Goal: Use online tool/utility: Use online tool/utility

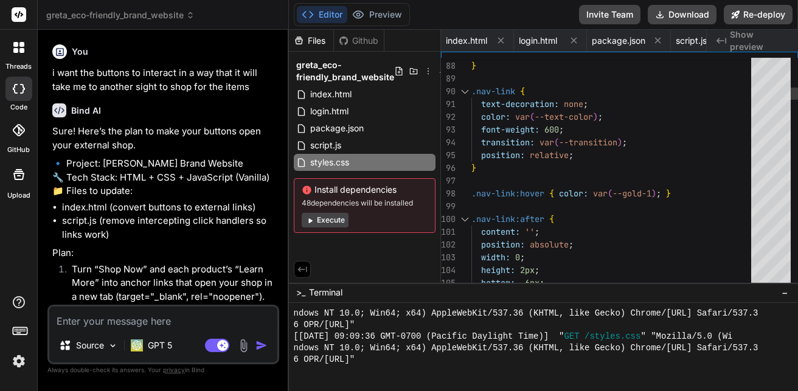
scroll to position [578, 0]
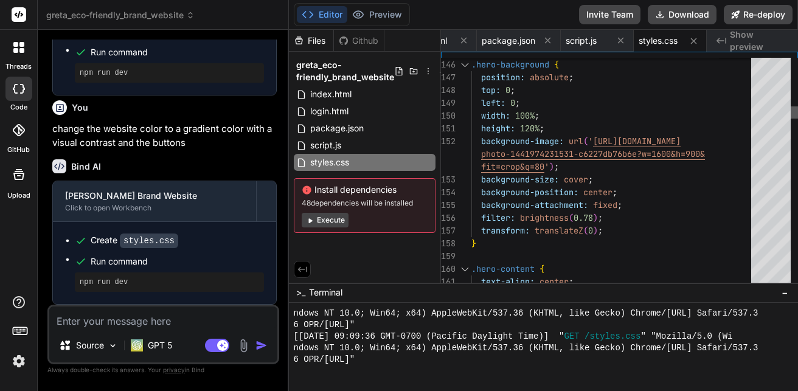
click at [791, 115] on div at bounding box center [794, 112] width 7 height 12
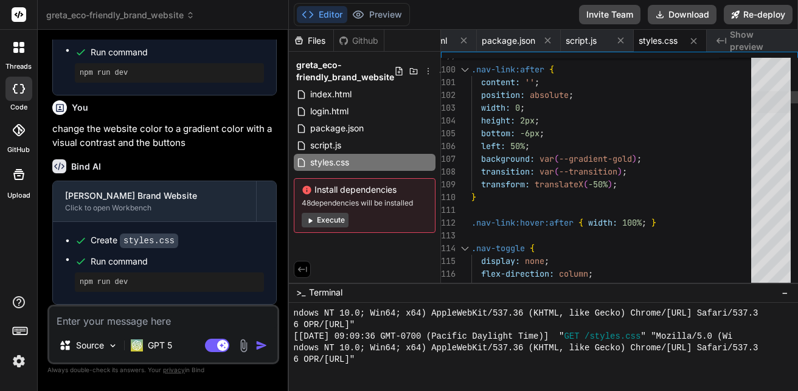
click at [785, 99] on div at bounding box center [771, 102] width 40 height 22
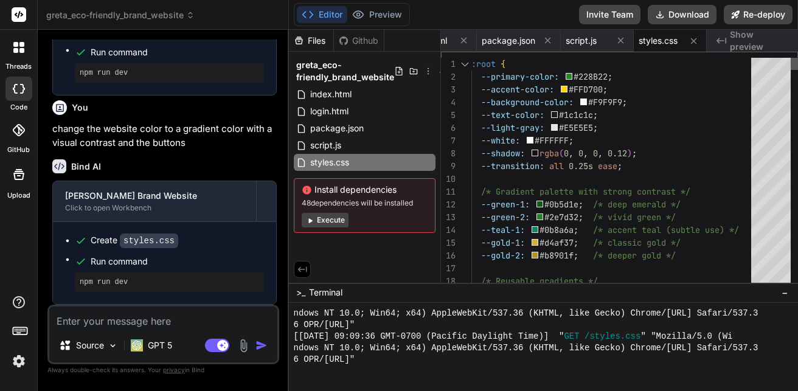
click at [791, 58] on div at bounding box center [794, 64] width 7 height 12
click at [754, 44] on span "Show preview" at bounding box center [759, 41] width 58 height 24
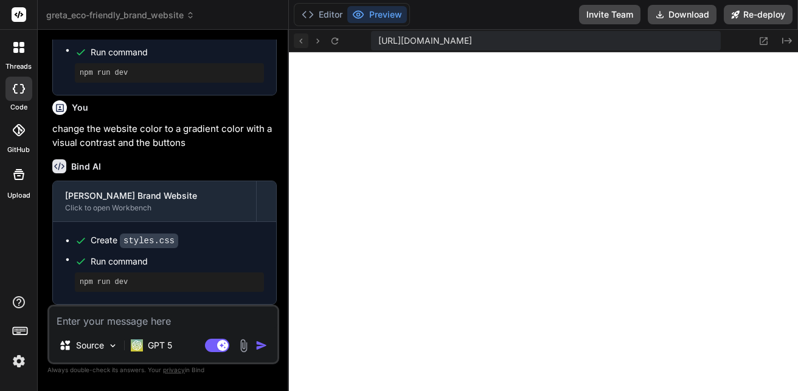
click at [305, 46] on button at bounding box center [301, 40] width 15 height 15
click at [299, 40] on icon at bounding box center [301, 41] width 10 height 10
drag, startPoint x: 299, startPoint y: 32, endPoint x: 297, endPoint y: 41, distance: 9.4
click at [297, 41] on div "[URL][DOMAIN_NAME] Created with Pixso." at bounding box center [544, 41] width 510 height 23
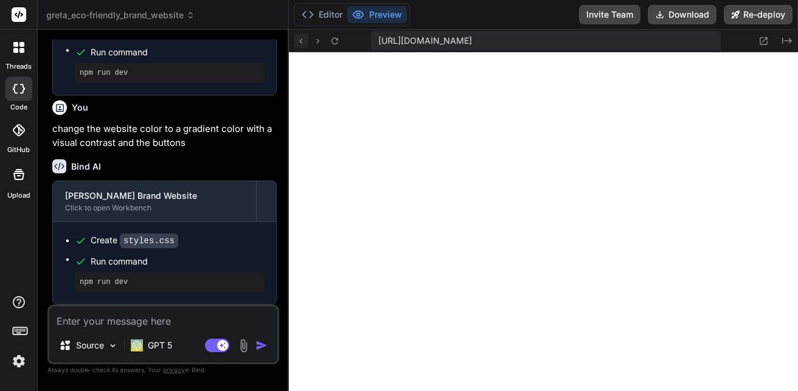
click at [297, 41] on icon at bounding box center [301, 41] width 10 height 10
click at [302, 41] on icon at bounding box center [301, 41] width 10 height 10
drag, startPoint x: 798, startPoint y: 90, endPoint x: 793, endPoint y: 83, distance: 8.8
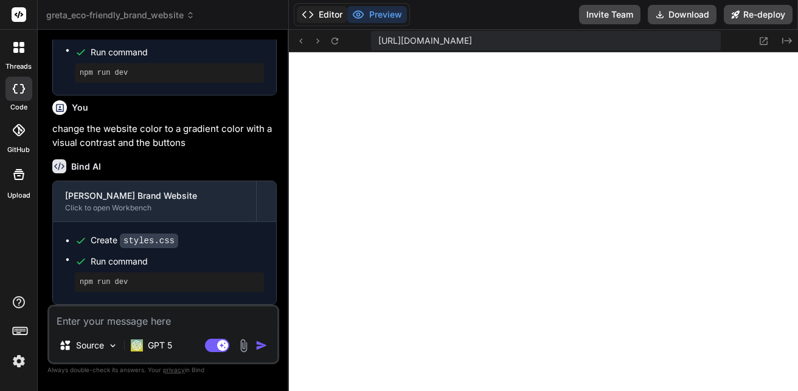
click at [328, 21] on button "Editor" at bounding box center [322, 14] width 50 height 17
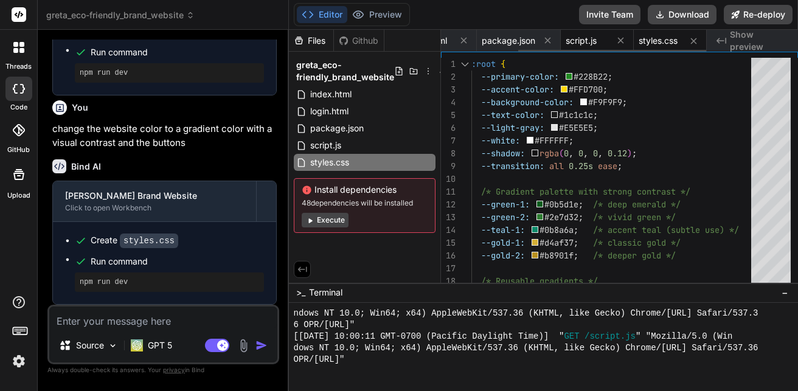
click at [589, 37] on span "script.js" at bounding box center [581, 41] width 31 height 12
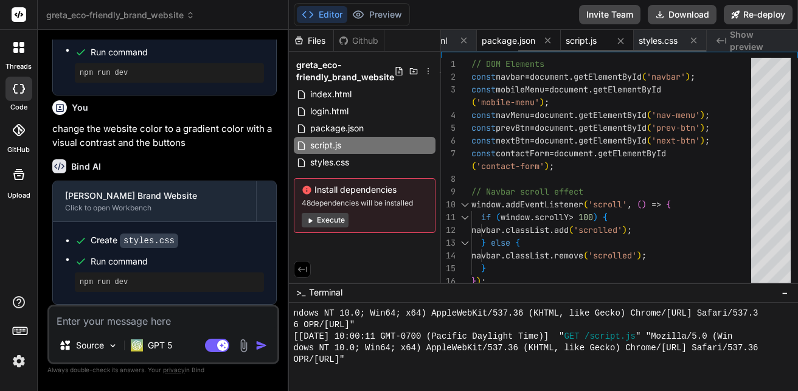
click at [513, 46] on span "package.json" at bounding box center [509, 41] width 54 height 12
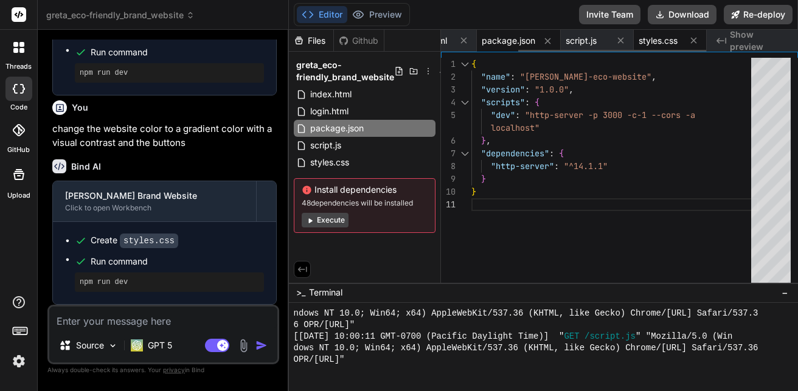
click at [673, 43] on span "styles.css" at bounding box center [658, 41] width 39 height 12
type textarea "} @media (max-width: 480px) { .container { padding: 0 15px; } .hero-title { fon…"
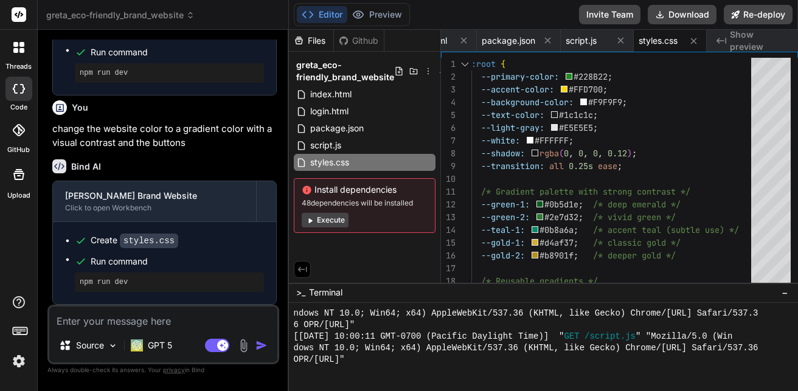
click at [756, 37] on span "Show preview" at bounding box center [759, 41] width 58 height 24
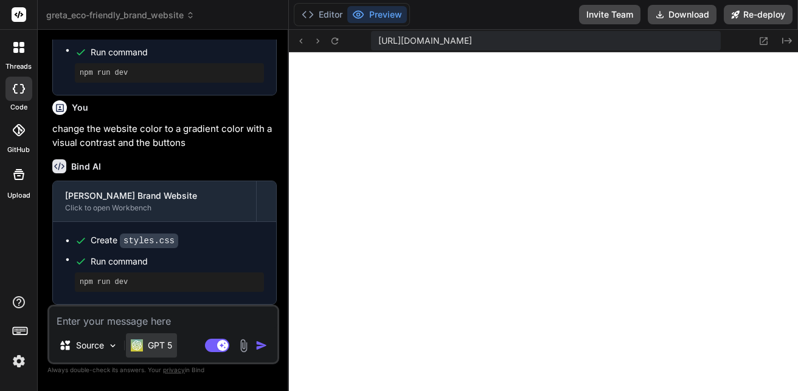
click at [150, 343] on p "GPT 5" at bounding box center [160, 345] width 24 height 12
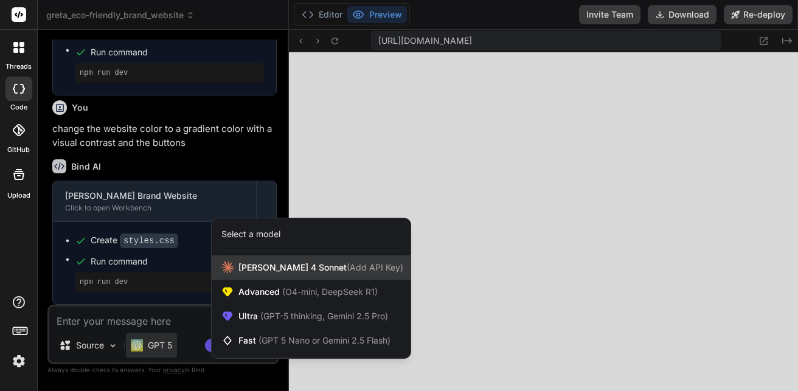
click at [295, 261] on div "[PERSON_NAME] 4 Sonnet (Add API Key)" at bounding box center [311, 268] width 199 height 24
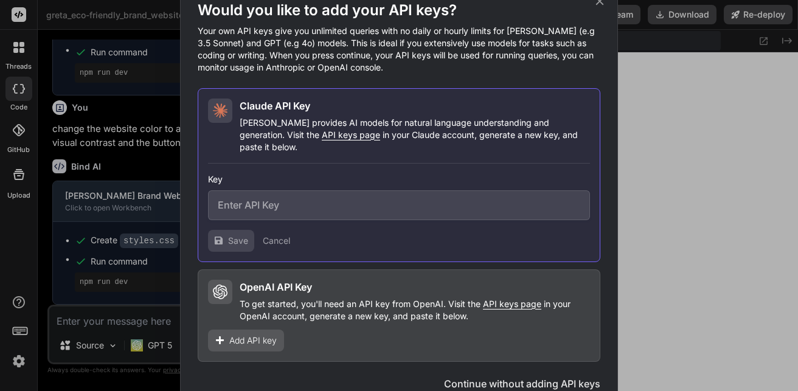
click at [129, 329] on div "Would you like to add your API keys? Your own API keys give you unlimited queri…" at bounding box center [399, 195] width 798 height 391
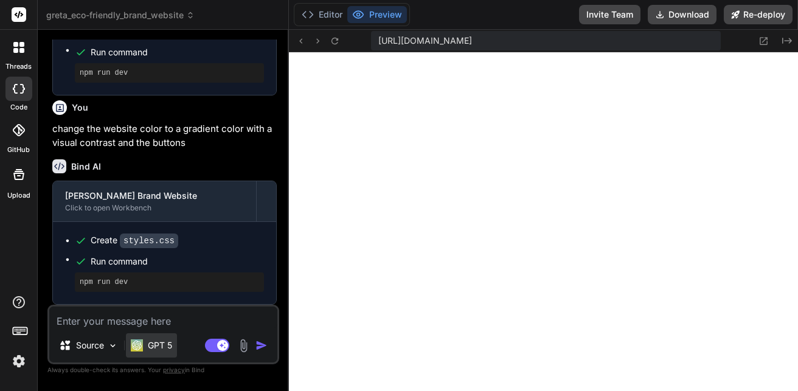
click at [140, 344] on img at bounding box center [137, 345] width 12 height 12
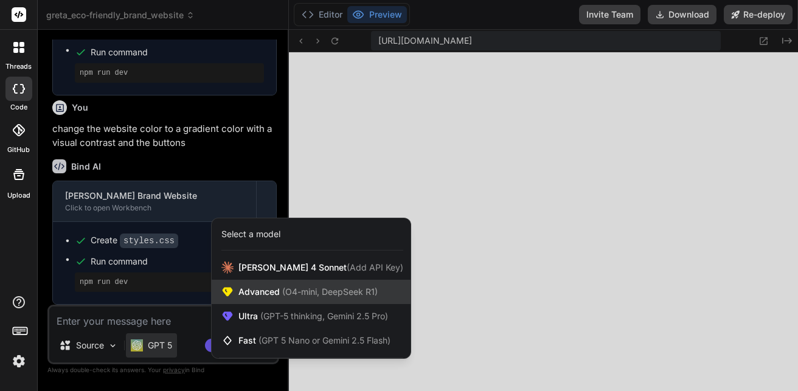
click at [297, 287] on span "(O4-mini, DeepSeek R1)" at bounding box center [329, 292] width 98 height 10
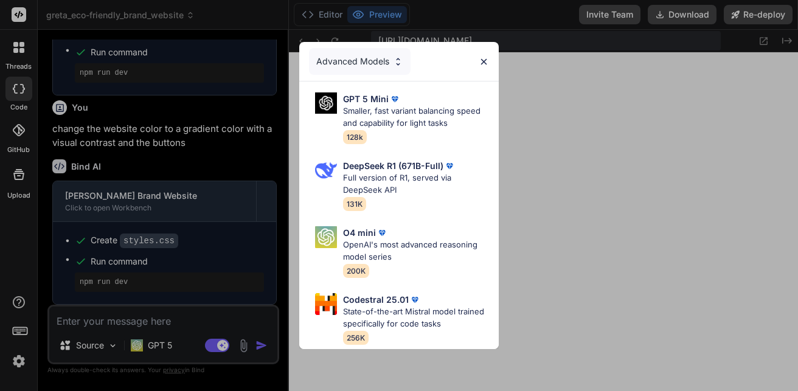
click at [499, 109] on div "Advanced Models GPT 5 Mini Smaller, fast variant balancing speed and capability…" at bounding box center [399, 195] width 798 height 391
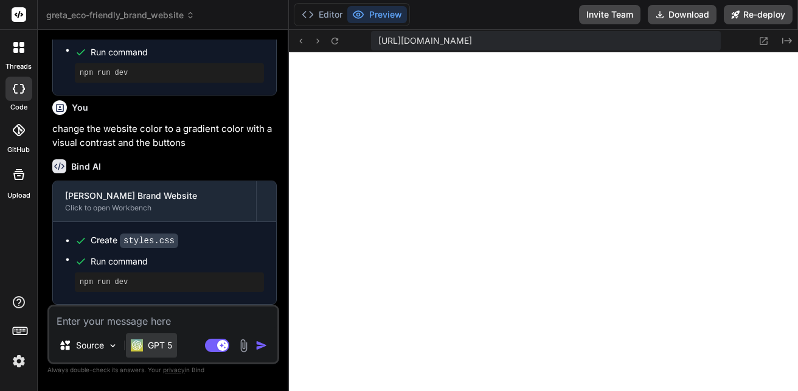
click at [164, 342] on p "GPT 5" at bounding box center [160, 345] width 24 height 12
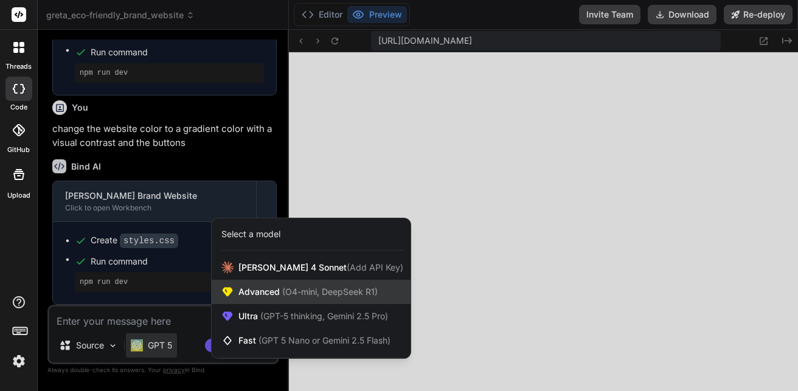
click at [256, 296] on span "Advanced (O4-mini, DeepSeek R1)" at bounding box center [307, 292] width 139 height 12
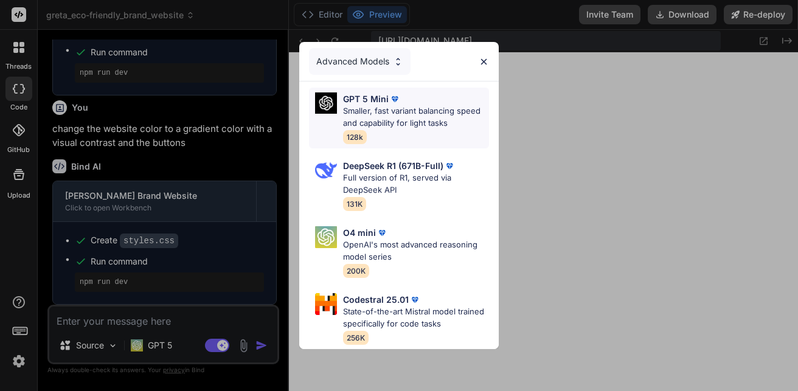
click at [421, 113] on p "Smaller, fast variant balancing speed and capability for light tasks" at bounding box center [416, 117] width 146 height 24
type textarea "x"
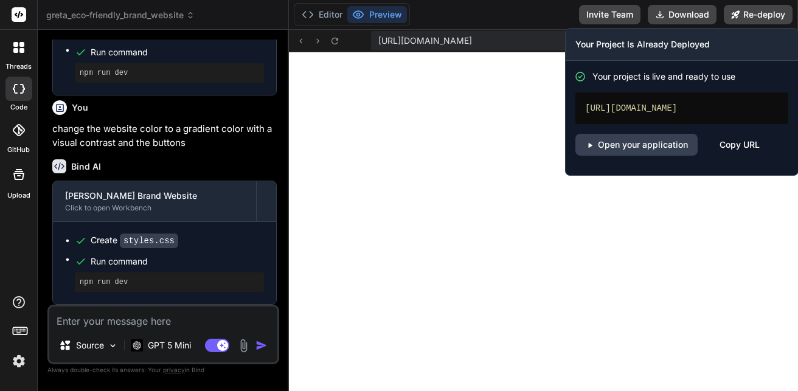
drag, startPoint x: 772, startPoint y: 10, endPoint x: 709, endPoint y: 95, distance: 105.6
click at [724, 24] on div "Re-deploy Your Project Is Already Deployed Your project is live and ready to us…" at bounding box center [758, 14] width 69 height 19
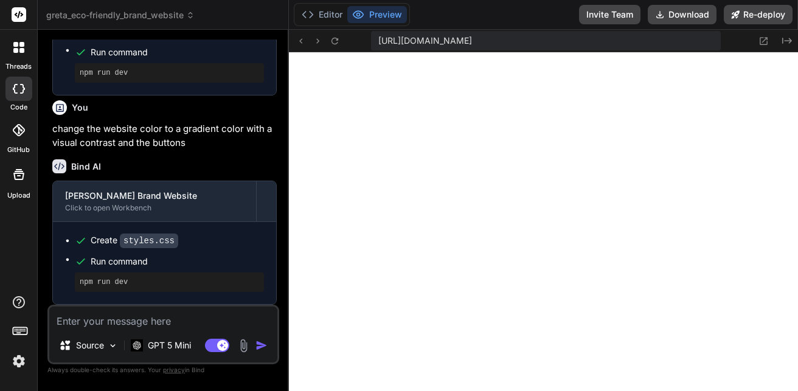
click at [215, 319] on textarea at bounding box center [163, 318] width 228 height 22
type textarea "e"
type textarea "x"
type textarea "ed"
type textarea "x"
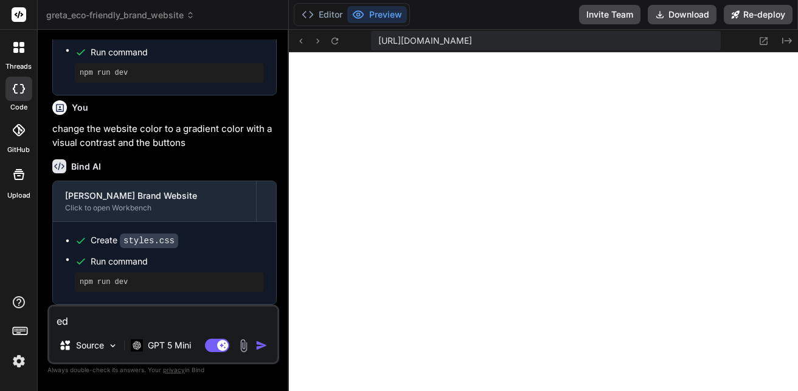
type textarea "edi"
type textarea "x"
drag, startPoint x: 215, startPoint y: 319, endPoint x: 552, endPoint y: 60, distance: 425.0
type textarea "edi"
click at [316, 13] on button "Editor" at bounding box center [322, 14] width 50 height 17
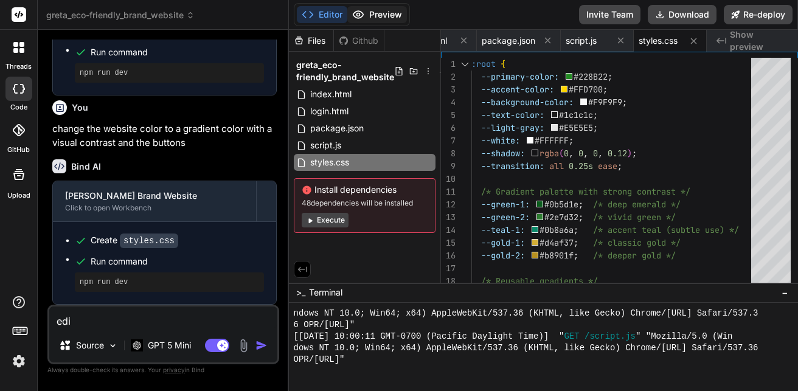
click at [384, 12] on button "Preview" at bounding box center [377, 14] width 60 height 17
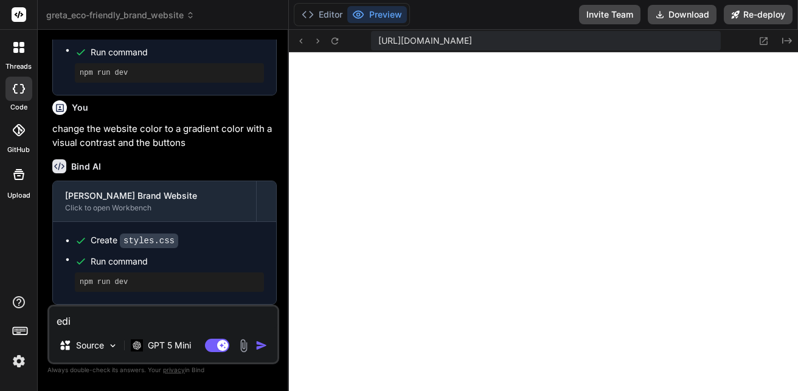
drag, startPoint x: 91, startPoint y: 318, endPoint x: 49, endPoint y: 331, distance: 44.1
click at [49, 331] on div "edi Source GPT 5 Mini Agent Mode. When this toggle is activated, AI automatical…" at bounding box center [163, 335] width 232 height 60
type textarea "x"
type textarea "c"
type textarea "x"
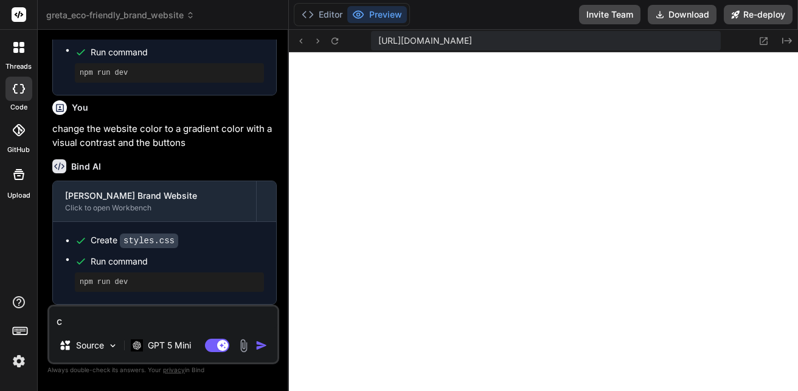
type textarea "ca"
type textarea "x"
type textarea "can"
type textarea "x"
type textarea "can"
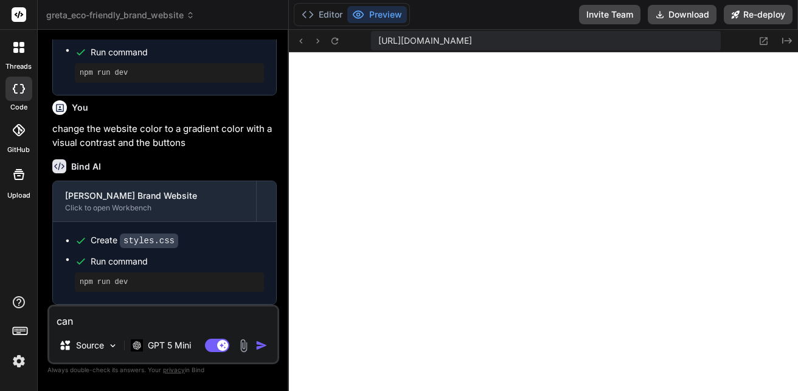
type textarea "x"
type textarea "can y"
type textarea "x"
type textarea "can yo"
type textarea "x"
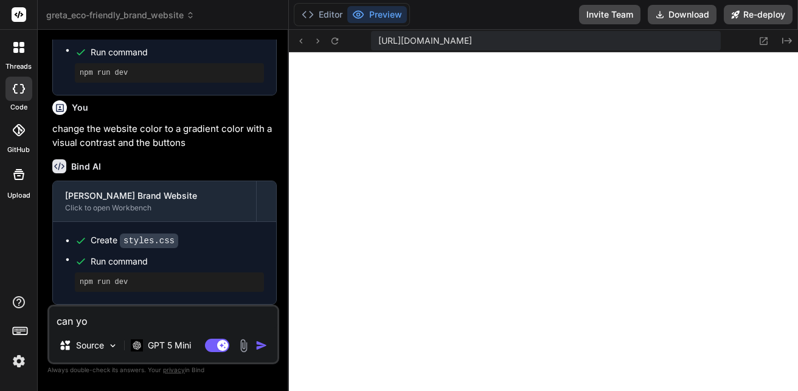
type textarea "can you"
type textarea "x"
type textarea "can you"
type textarea "x"
type textarea "can you c"
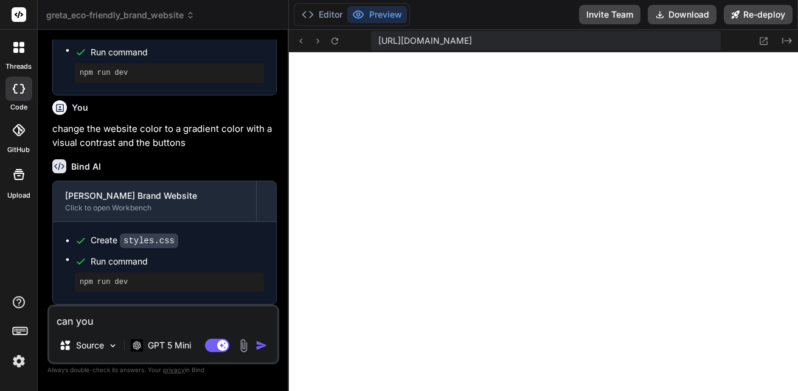
type textarea "x"
type textarea "can you cr"
type textarea "x"
type textarea "can you cre"
type textarea "x"
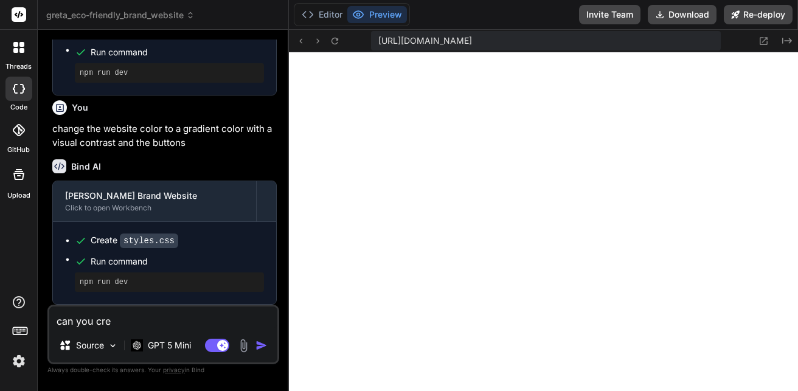
type textarea "can you crea"
type textarea "x"
type textarea "can you creat"
type textarea "x"
type textarea "can you create"
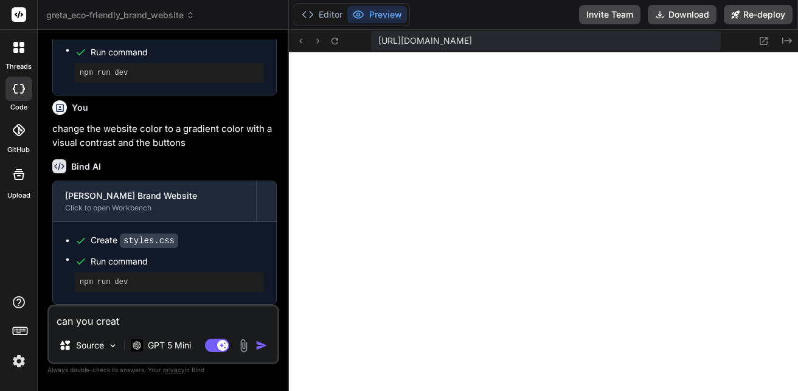
type textarea "x"
type textarea "can you create"
type textarea "x"
type textarea "can you create a"
type textarea "x"
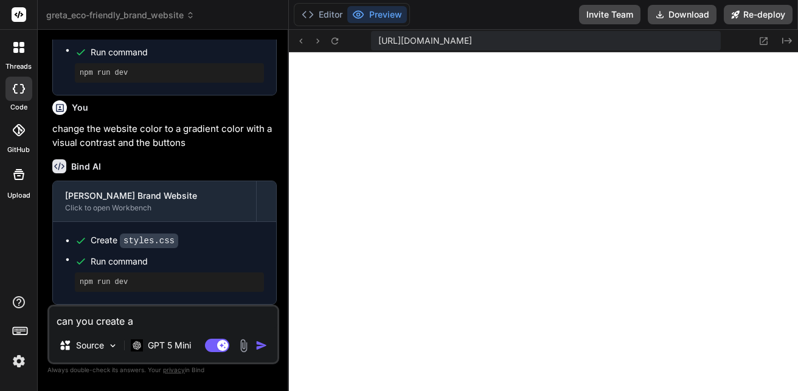
type textarea "can you create a"
type textarea "x"
type textarea "can you create a d"
type textarea "x"
type textarea "can you create a da"
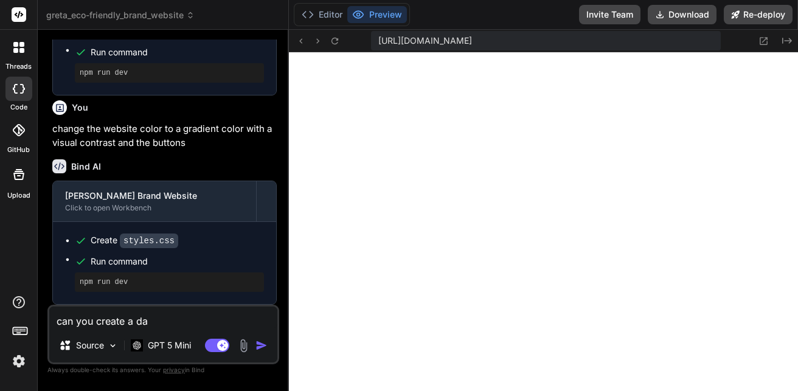
type textarea "x"
type textarea "can you create a das"
type textarea "x"
type textarea "can you create a dash"
type textarea "x"
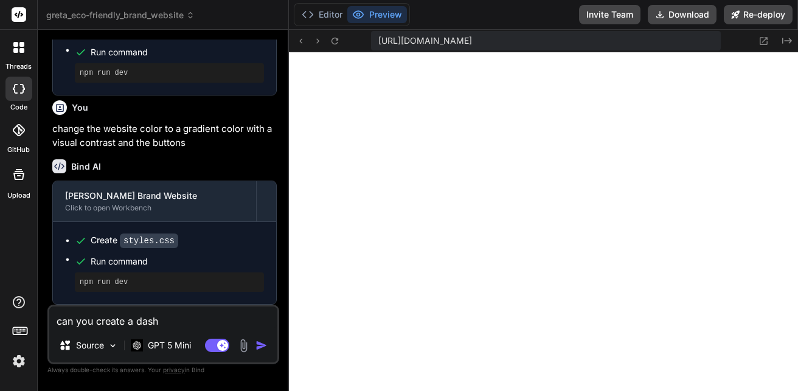
type textarea "can you create a dashb"
type textarea "x"
type textarea "can you create a dashbo"
type textarea "x"
type textarea "can you create a dashboa"
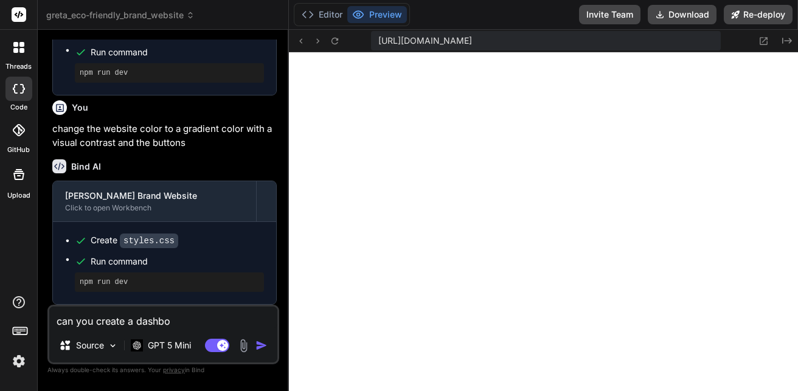
type textarea "x"
type textarea "can you create a dashboar"
type textarea "x"
type textarea "can you create a dashboard"
type textarea "x"
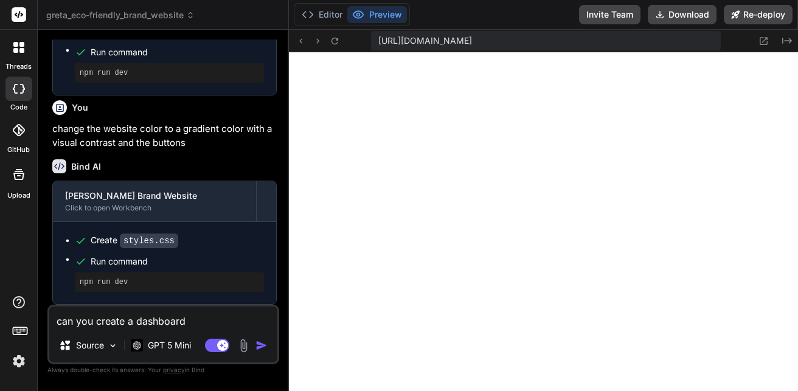
type textarea "can you create a dashboard"
type textarea "x"
type textarea "can you create a dashboard f"
type textarea "x"
type textarea "can you create a dashboard fo"
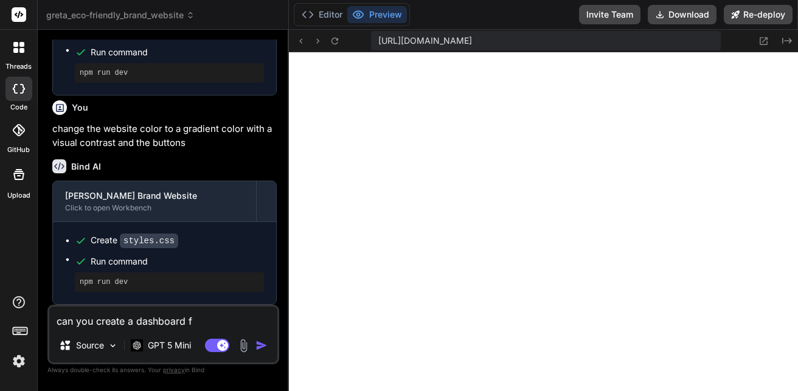
type textarea "x"
type textarea "can you create a dashboard for"
type textarea "x"
type textarea "can you create a dashboard fo"
type textarea "x"
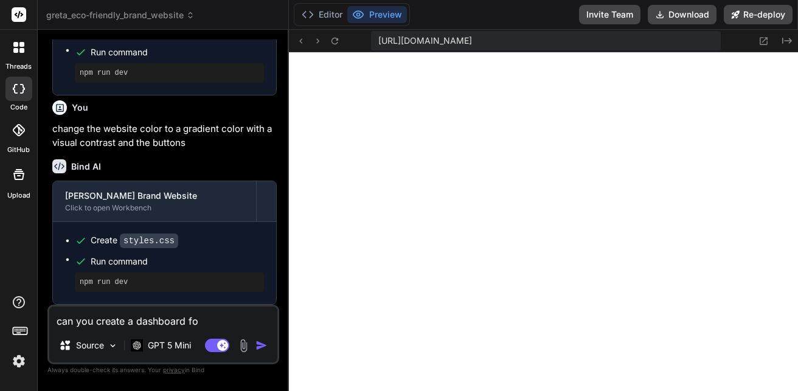
type textarea "can you create a dashboard f"
type textarea "x"
type textarea "can you create a dashboard"
type textarea "x"
type textarea "can you create a dashboard"
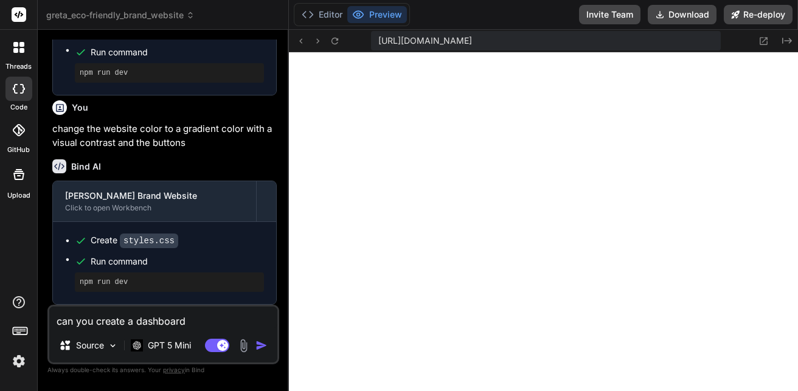
type textarea "x"
type textarea "can you create a dashboar"
type textarea "x"
type textarea "can you create a dashboa"
type textarea "x"
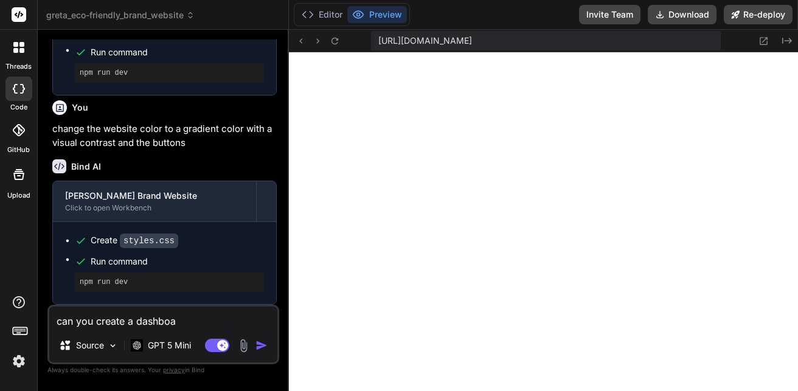
type textarea "can you create a dashbo"
type textarea "x"
type textarea "can you create a dashb"
type textarea "x"
type textarea "can you create a dash"
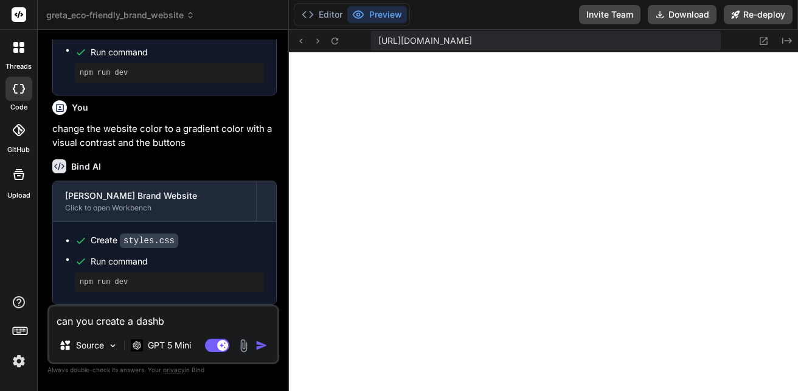
type textarea "x"
type textarea "can you create a das"
type textarea "x"
type textarea "can you create a da"
type textarea "x"
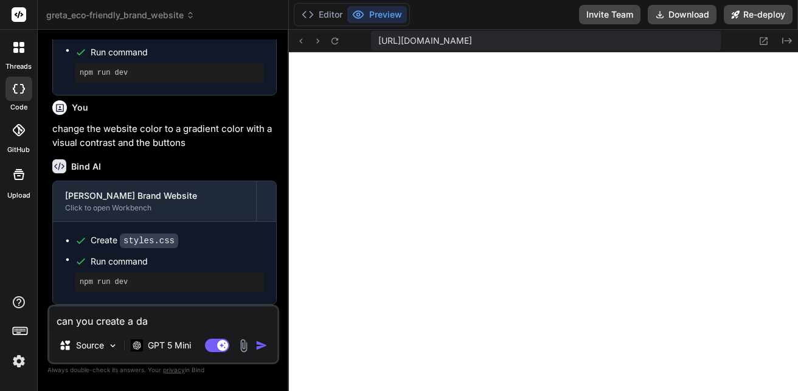
type textarea "can you create a d"
type textarea "x"
type textarea "can you create a"
type textarea "x"
type textarea "can you create a"
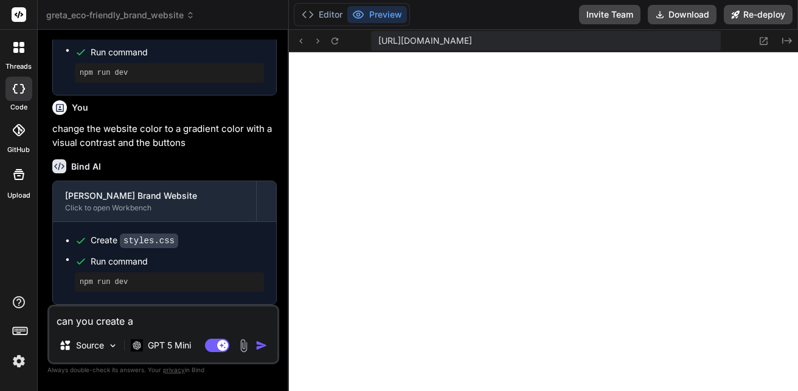
type textarea "x"
type textarea "can you create"
type textarea "x"
type textarea "can you create"
type textarea "x"
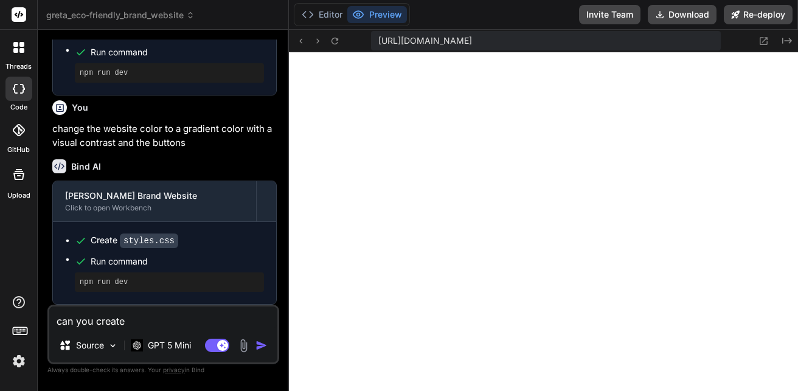
type textarea "can you creat"
type textarea "x"
type textarea "can you crea"
type textarea "x"
type textarea "can you cre"
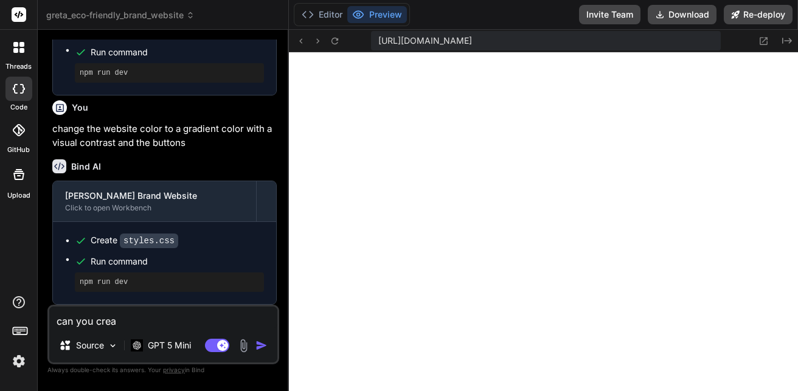
type textarea "x"
type textarea "can you cr"
type textarea "x"
type textarea "can you c"
type textarea "x"
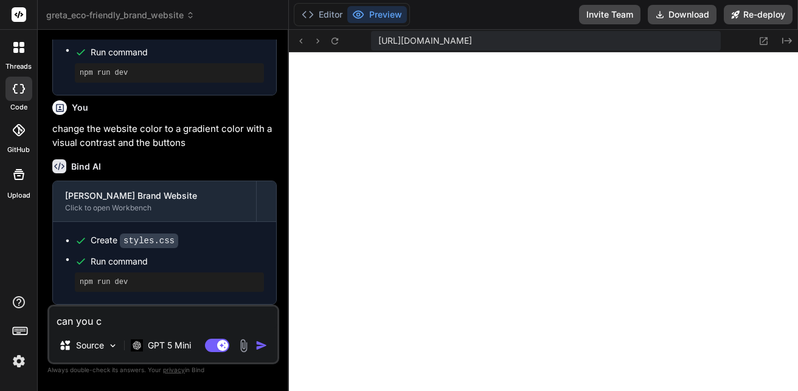
type textarea "can you"
type textarea "x"
type textarea "can you"
type textarea "x"
type textarea "can yo"
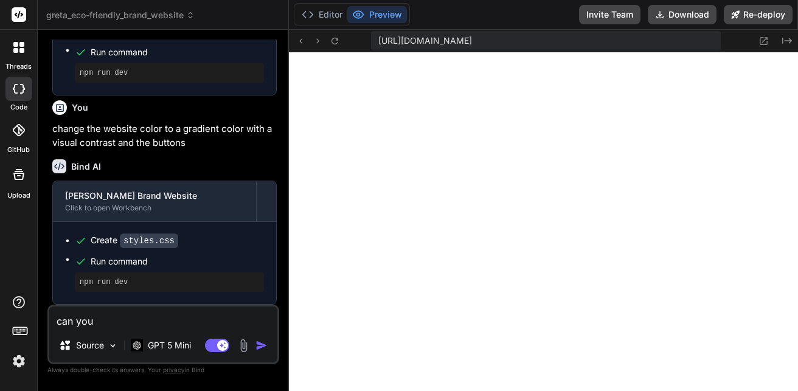
type textarea "x"
type textarea "can y"
type textarea "x"
type textarea "can"
type textarea "x"
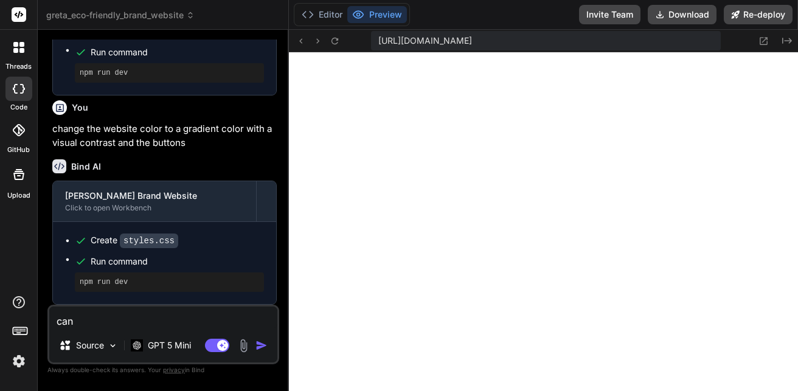
type textarea "ca"
type textarea "x"
type textarea "c"
type textarea "x"
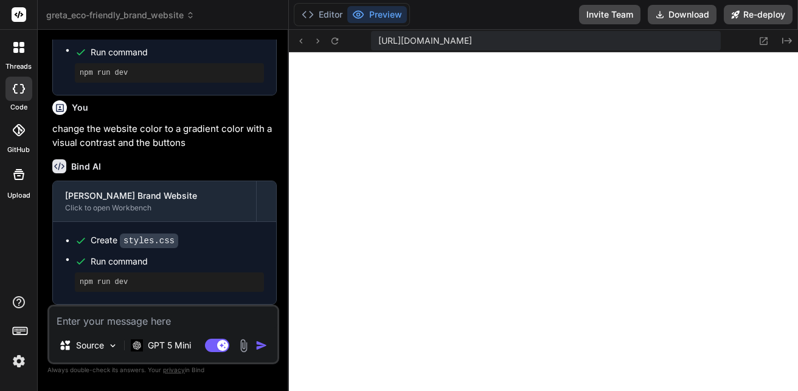
type textarea "c"
type textarea "x"
type textarea "cr"
type textarea "x"
type textarea "cre"
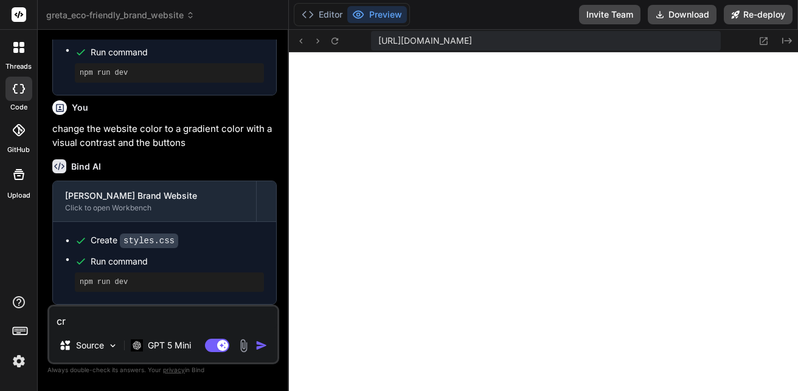
type textarea "x"
type textarea "crea"
type textarea "x"
type textarea "creat"
type textarea "x"
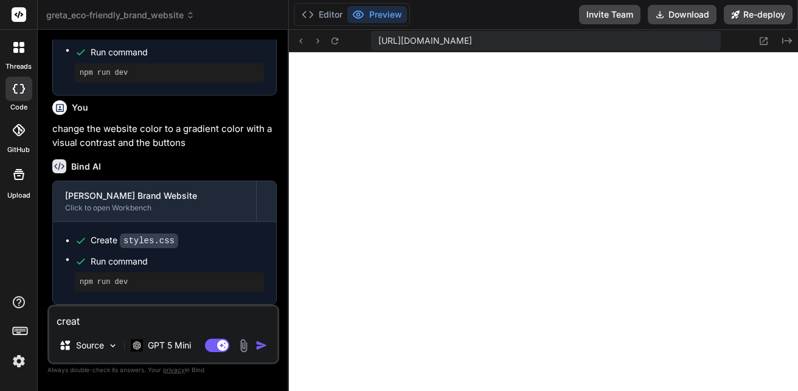
type textarea "create"
type textarea "x"
type textarea "create"
type textarea "x"
type textarea "create a"
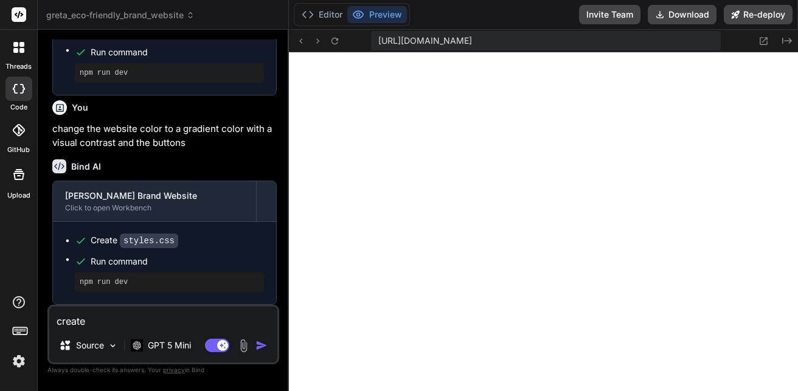
type textarea "x"
type textarea "create a"
type textarea "x"
type textarea "create a d"
type textarea "x"
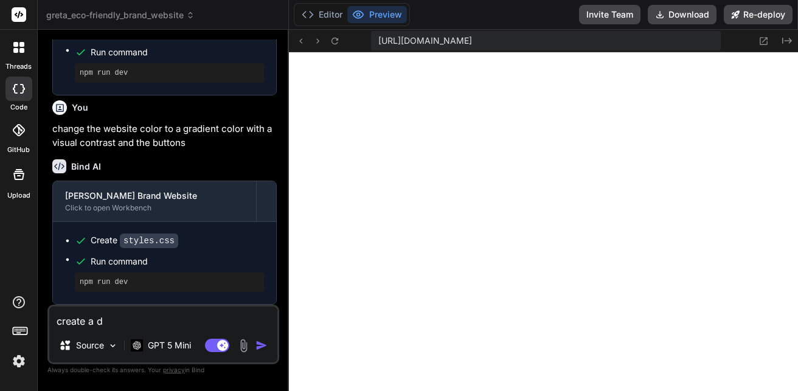
type textarea "create a da"
type textarea "x"
type textarea "create a das"
type textarea "x"
type textarea "create a dash"
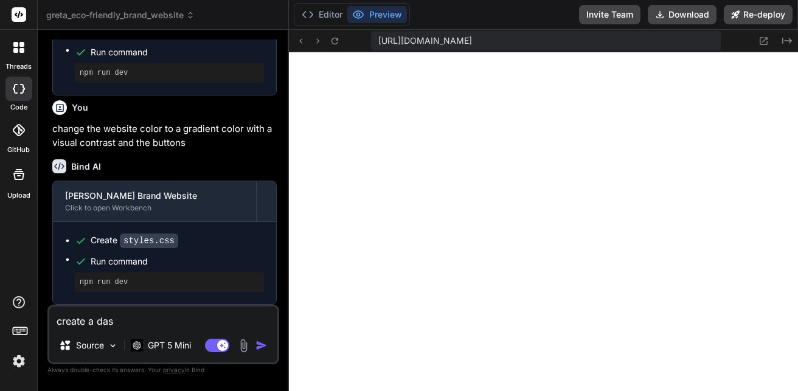
type textarea "x"
type textarea "create a dashb"
type textarea "x"
type textarea "create a dashbo"
type textarea "x"
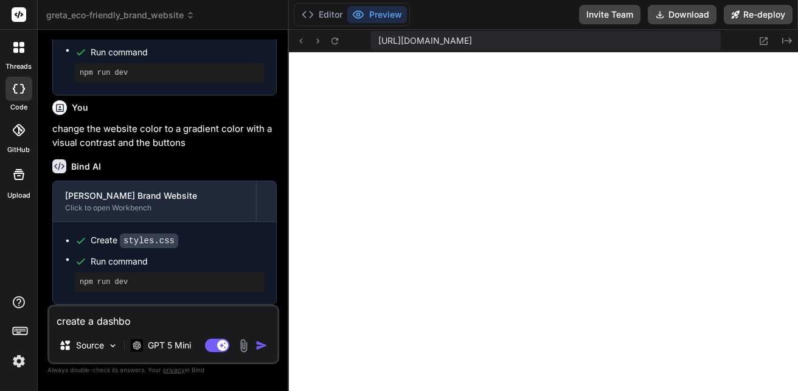
type textarea "create a dashboa"
type textarea "x"
type textarea "create a dashboar"
type textarea "x"
type textarea "create a dashboard"
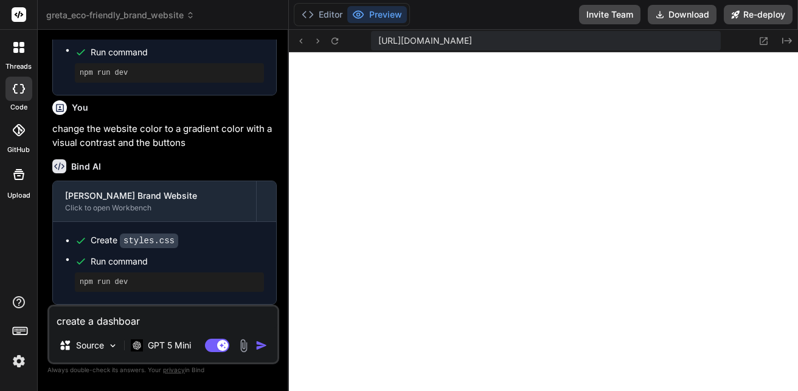
type textarea "x"
type textarea "create a dashboard"
type textarea "x"
type textarea "create a dashboard f"
type textarea "x"
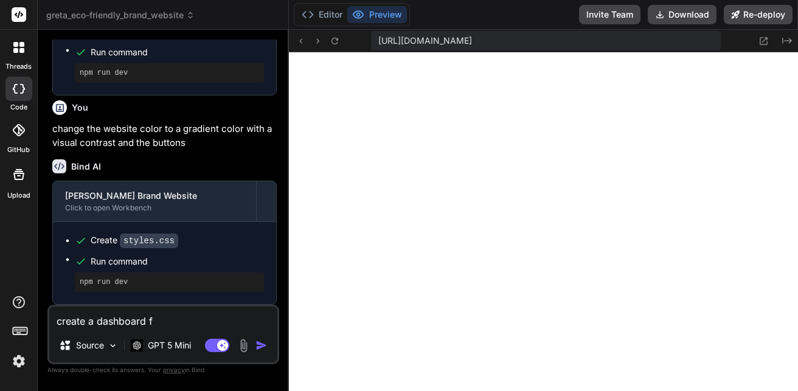
type textarea "create a dashboard fo"
type textarea "x"
type textarea "create a dashboard for"
type textarea "x"
type textarea "create a dashboard for"
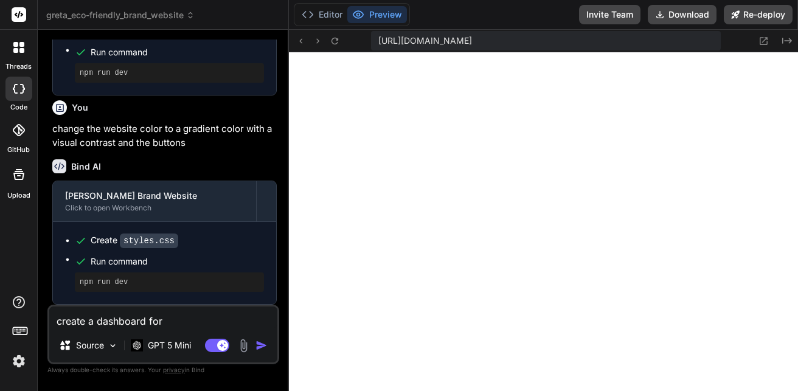
type textarea "x"
type textarea "create a dashboard for a"
type textarea "x"
type textarea "create a dashboard for ad"
type textarea "x"
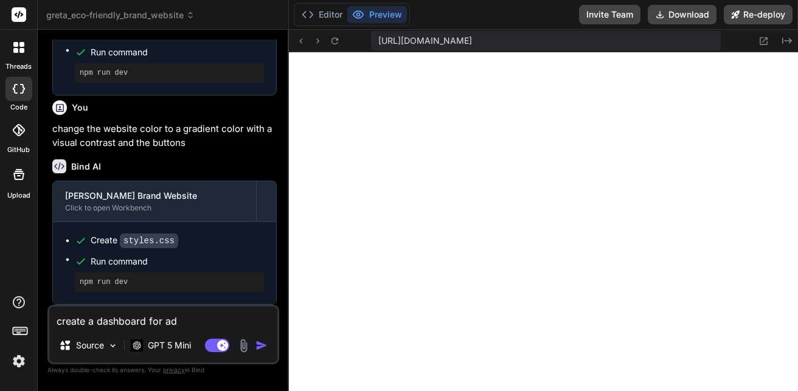
type textarea "create a dashboard for adm"
type textarea "x"
type textarea "create a dashboard for admi"
type textarea "x"
type textarea "create a dashboard for admin"
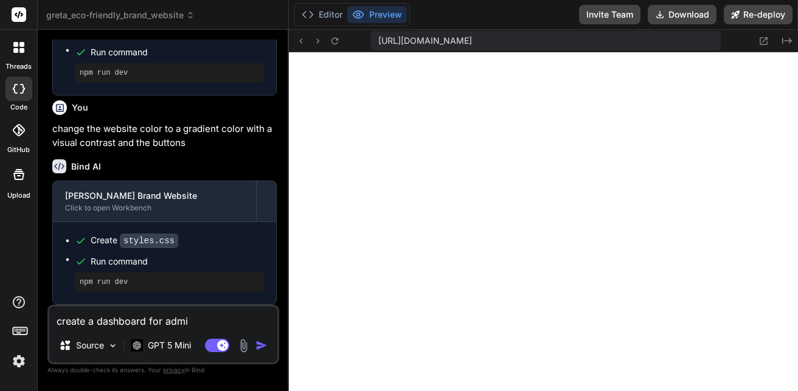
type textarea "x"
type textarea "create a dashboard for admin"
type textarea "x"
type textarea "create a dashboard for admin a"
type textarea "x"
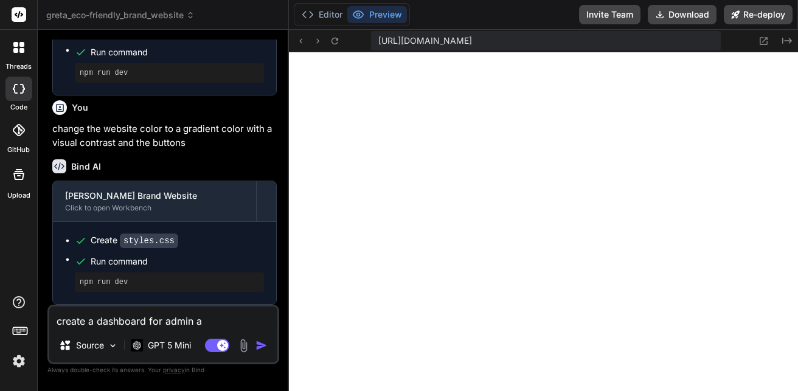
type textarea "create a dashboard for admin ac"
type textarea "x"
type textarea "create a dashboard for admin acc"
type textarea "x"
type textarea "create a dashboard for admin acce"
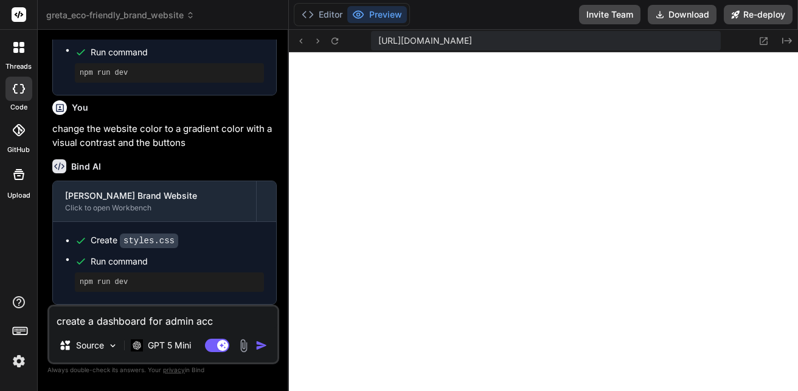
type textarea "x"
type textarea "create a dashboard for admin acces"
type textarea "x"
type textarea "create a dashboard for admin access"
type textarea "x"
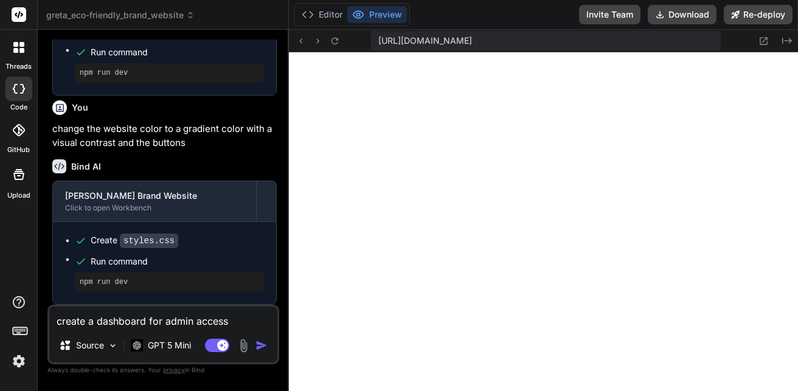
type textarea "create a dashboard for admin access"
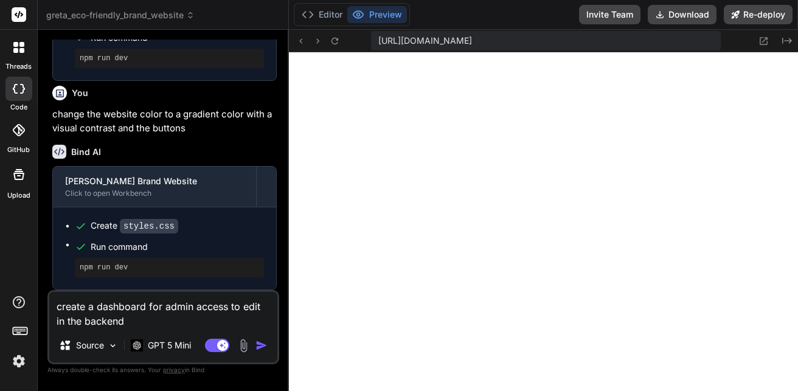
click at [262, 347] on img "button" at bounding box center [262, 345] width 12 height 12
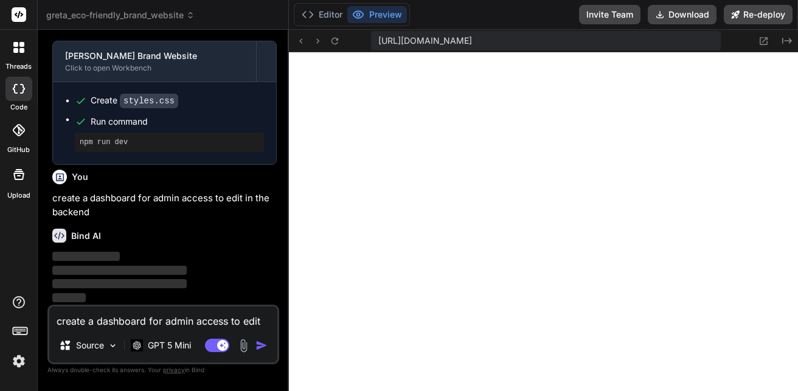
scroll to position [1845, 0]
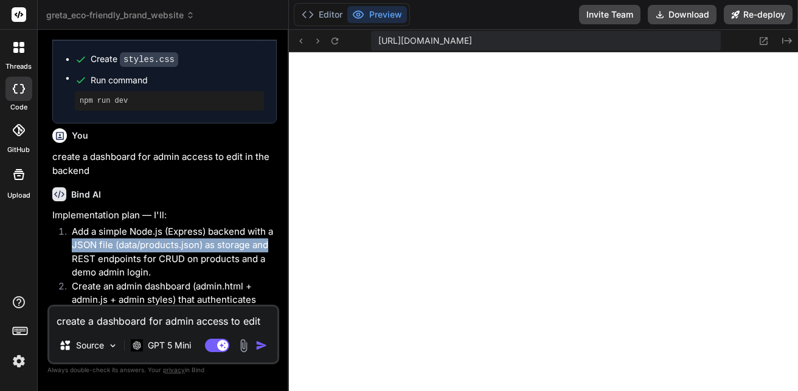
drag, startPoint x: 281, startPoint y: 273, endPoint x: 279, endPoint y: 283, distance: 10.0
click at [279, 283] on div "Bind AI Web Search Created with Pixso. Code Generator You i want the buttons to…" at bounding box center [163, 210] width 251 height 361
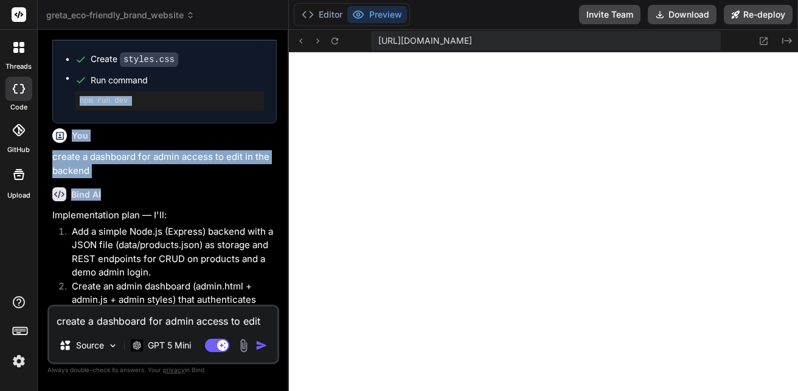
drag, startPoint x: 285, startPoint y: 129, endPoint x: 273, endPoint y: 229, distance: 101.1
click at [273, 229] on div "Bind AI Web Search Created with Pixso. Code Generator You i want the buttons to…" at bounding box center [163, 210] width 251 height 361
click at [273, 201] on div "Bind AI" at bounding box center [164, 194] width 224 height 14
drag, startPoint x: 274, startPoint y: 183, endPoint x: 270, endPoint y: 240, distance: 57.3
click at [270, 240] on div "You i want the buttons to interact in a way that it will take me to another sig…" at bounding box center [164, 172] width 229 height 265
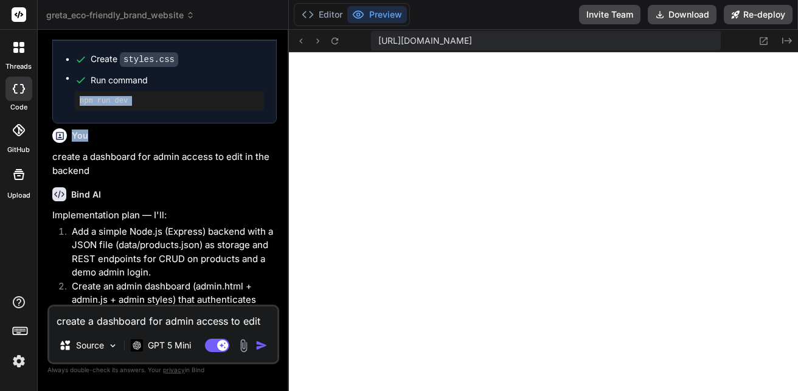
drag, startPoint x: 276, startPoint y: 119, endPoint x: 268, endPoint y: 181, distance: 62.0
click at [268, 181] on div "You i want the buttons to interact in a way that it will take me to another sig…" at bounding box center [164, 172] width 229 height 265
click at [147, 201] on div "Bind AI" at bounding box center [164, 194] width 224 height 14
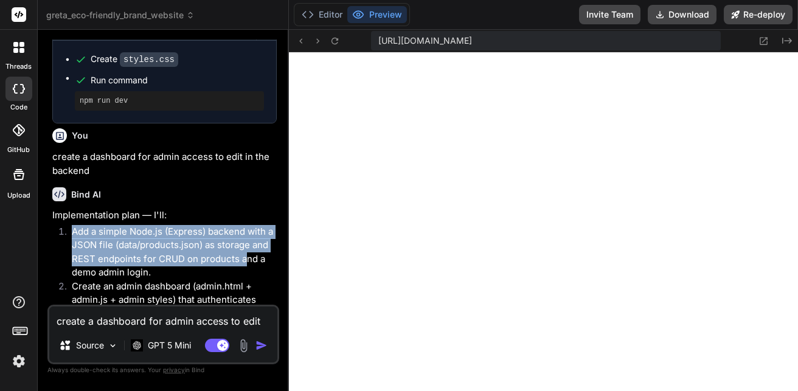
drag, startPoint x: 246, startPoint y: 294, endPoint x: 238, endPoint y: 246, distance: 48.1
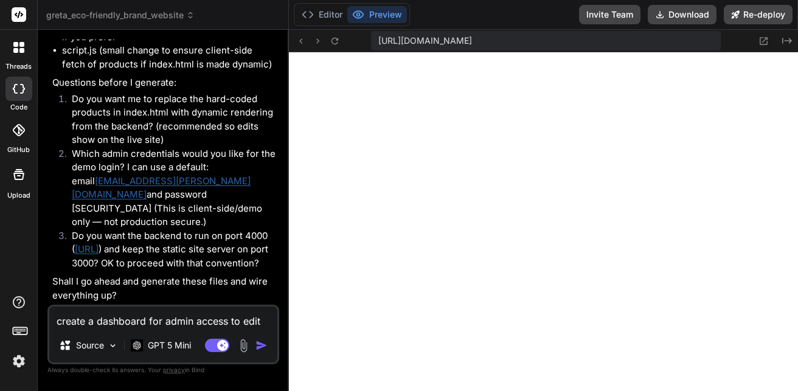
scroll to position [2512, 0]
click at [107, 327] on textarea "create a dashboard for admin access to edit in the backend" at bounding box center [163, 318] width 228 height 22
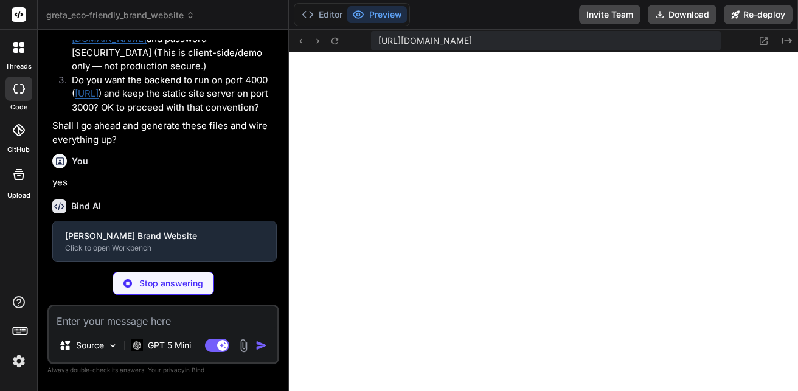
scroll to position [2638, 0]
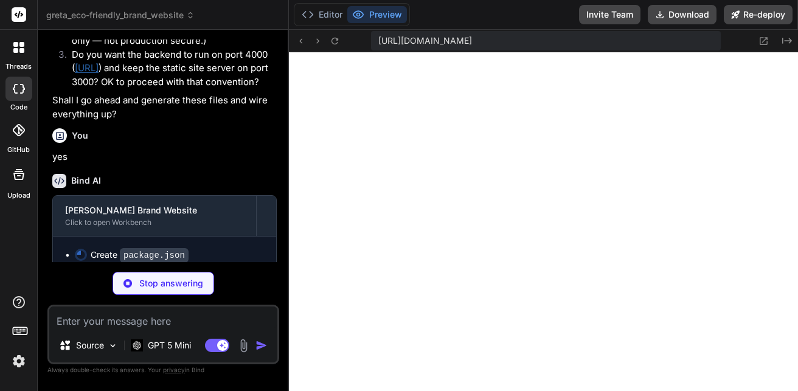
click at [105, 164] on div "You yes" at bounding box center [164, 143] width 224 height 41
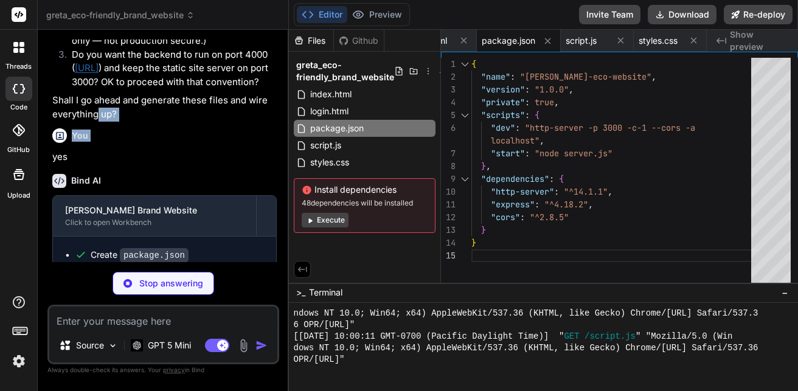
drag, startPoint x: 105, startPoint y: 180, endPoint x: 97, endPoint y: 162, distance: 19.3
click at [97, 162] on div "You i want the buttons to interact in a way that it will take me to another sig…" at bounding box center [164, 151] width 229 height 223
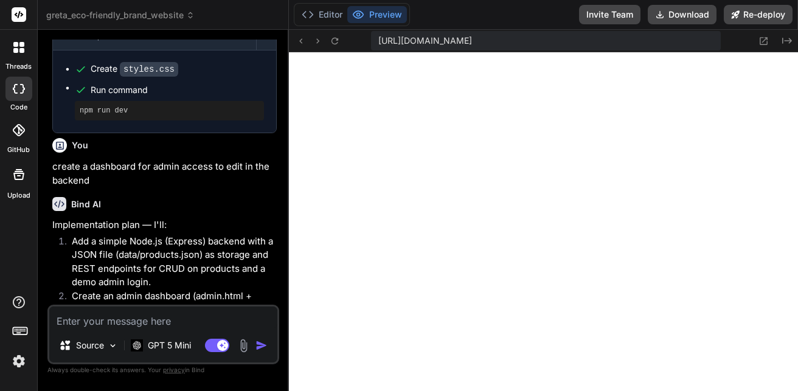
scroll to position [1896, 0]
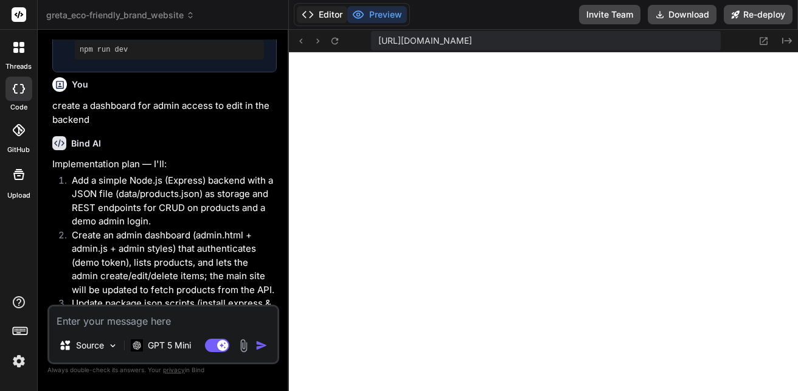
click at [318, 13] on button "Editor" at bounding box center [322, 14] width 50 height 17
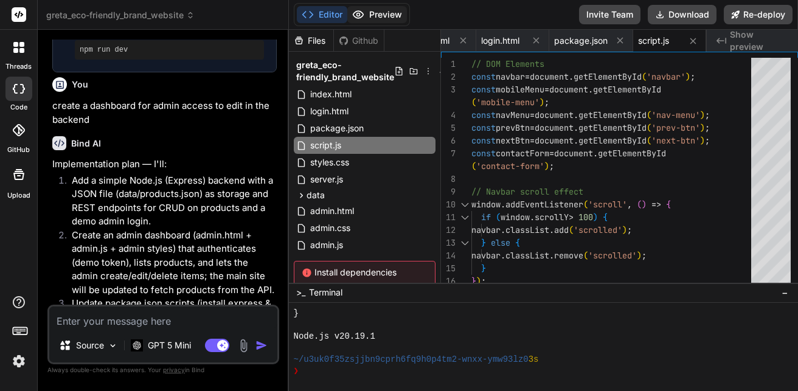
click at [378, 14] on button "Preview" at bounding box center [377, 14] width 60 height 17
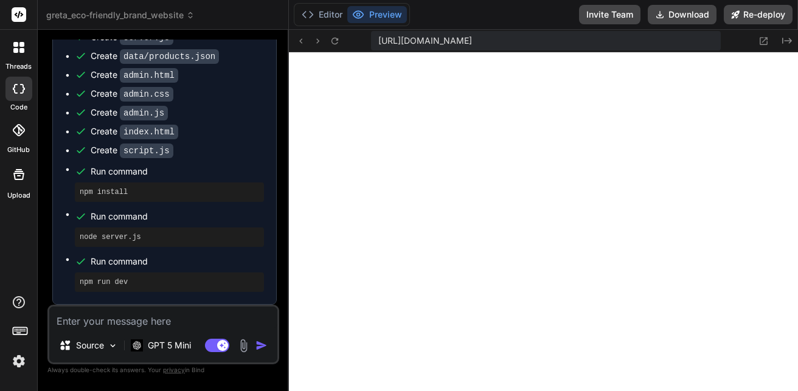
scroll to position [2869, 0]
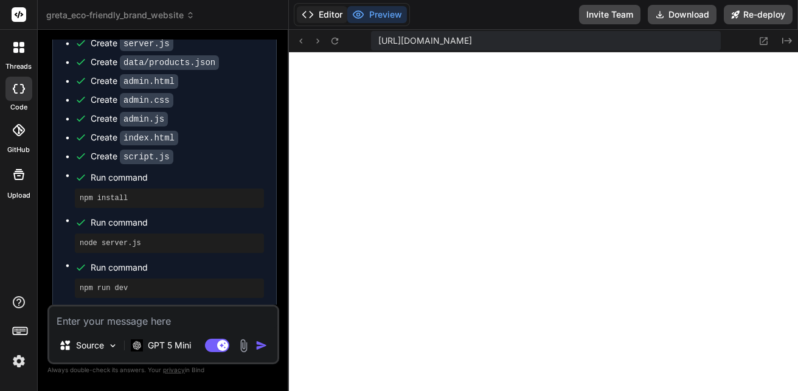
click at [329, 11] on button "Editor" at bounding box center [322, 14] width 50 height 17
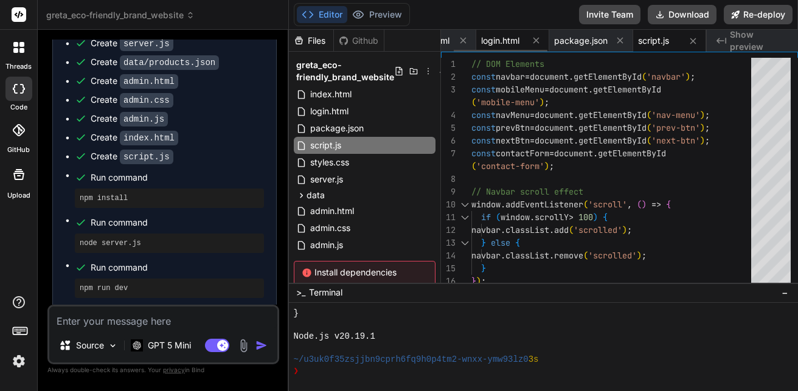
click at [491, 47] on div "login.html" at bounding box center [512, 41] width 73 height 22
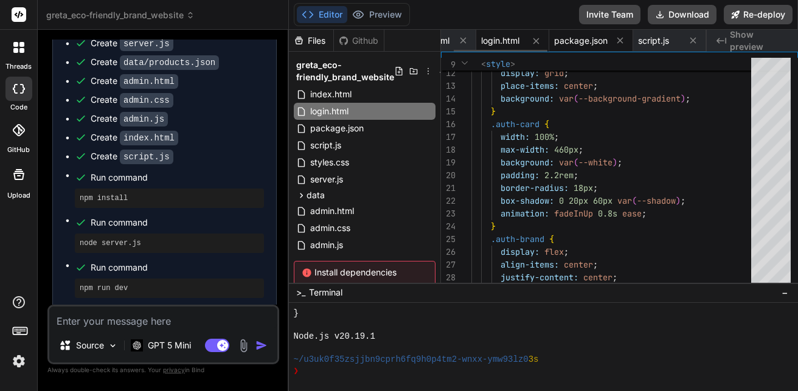
click at [583, 31] on div "package.json" at bounding box center [591, 41] width 84 height 22
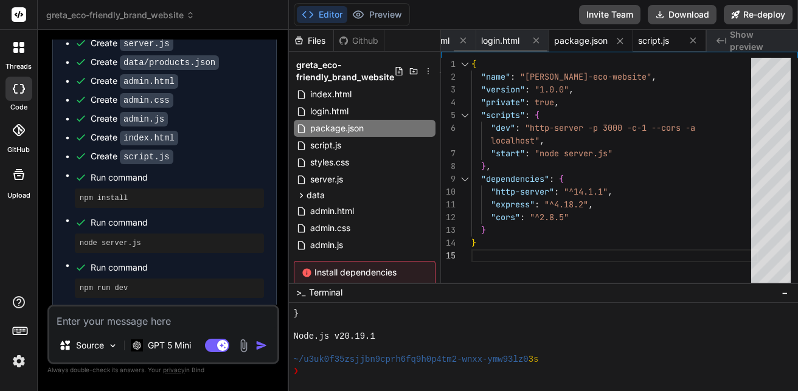
click at [664, 45] on span "script.js" at bounding box center [653, 41] width 31 height 12
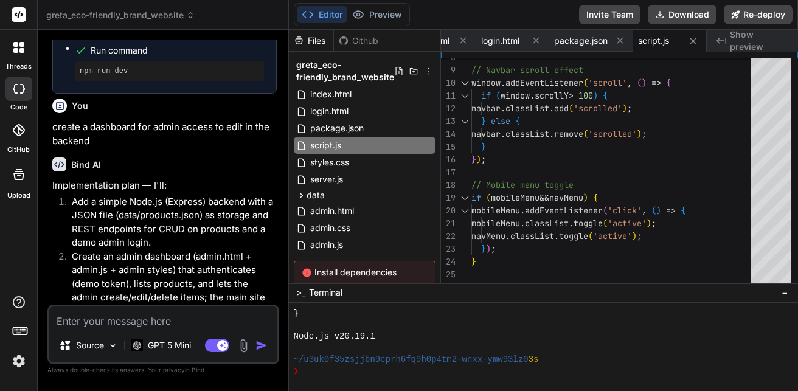
scroll to position [1896, 0]
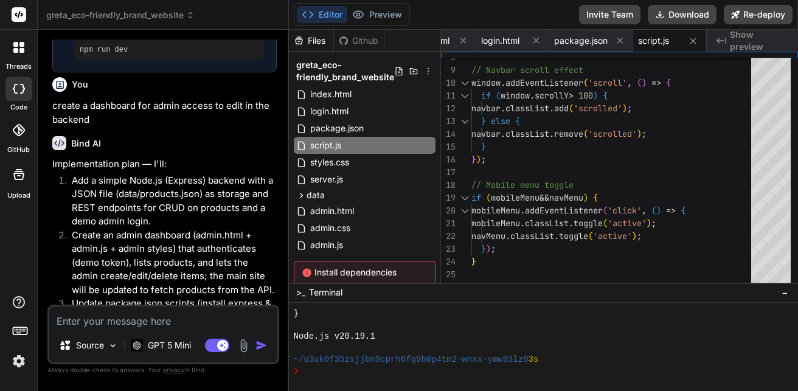
click at [736, 30] on div "Created with Pixso. Show preview" at bounding box center [752, 41] width 91 height 22
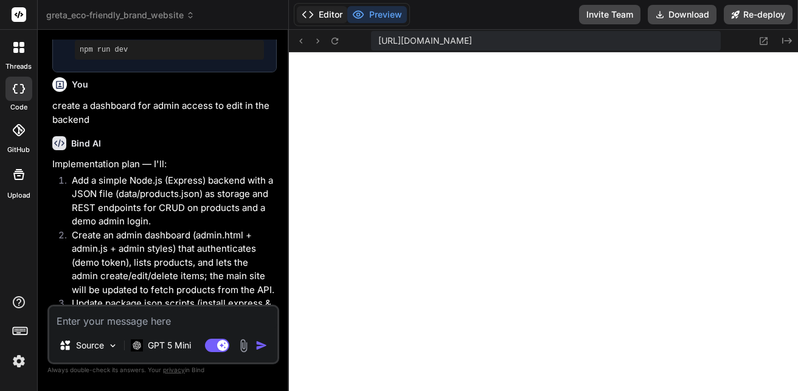
click at [325, 15] on button "Editor" at bounding box center [322, 14] width 50 height 17
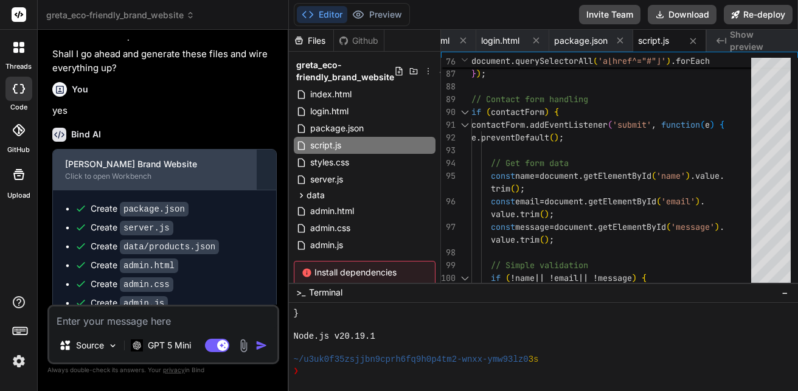
scroll to position [2687, 0]
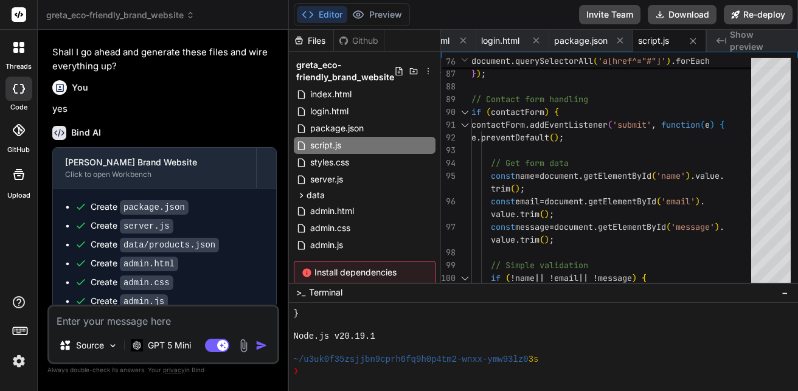
click at [65, 116] on div "You yes" at bounding box center [164, 95] width 224 height 41
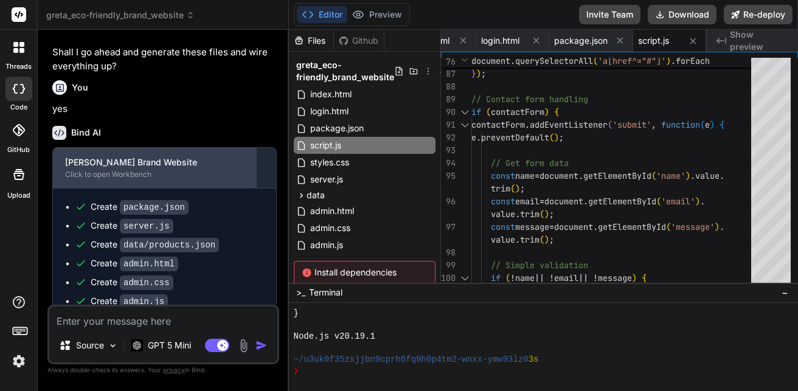
click at [71, 179] on div "Click to open Workbench" at bounding box center [154, 175] width 179 height 10
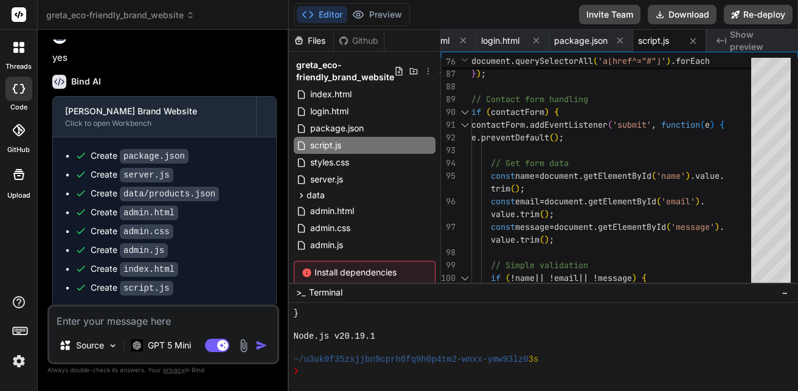
scroll to position [2808, 0]
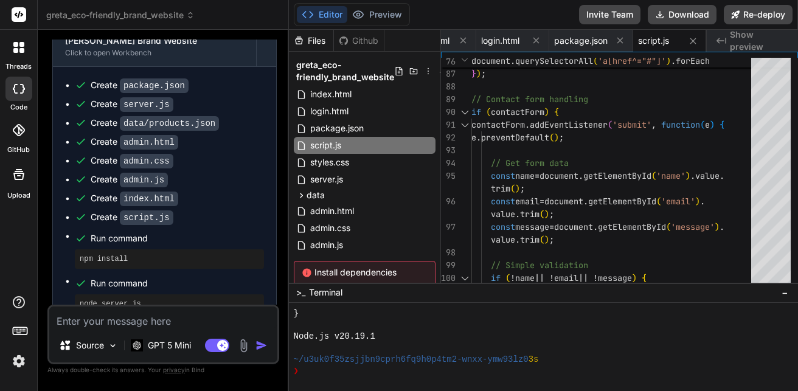
click at [730, 43] on div "Created with Pixso. Show preview" at bounding box center [752, 41] width 91 height 22
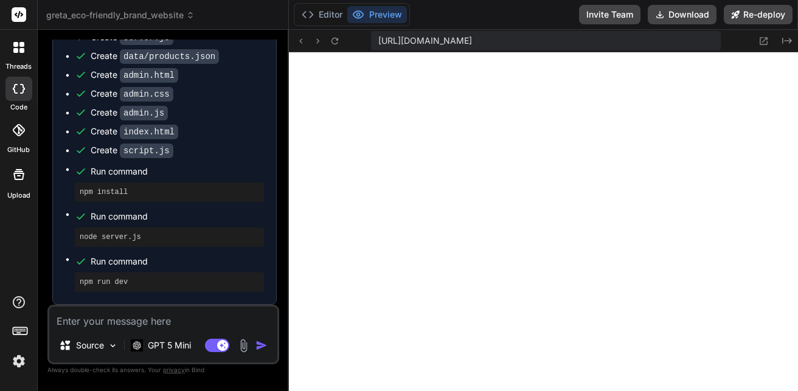
scroll to position [2930, 0]
click at [91, 321] on textarea at bounding box center [163, 318] width 228 height 22
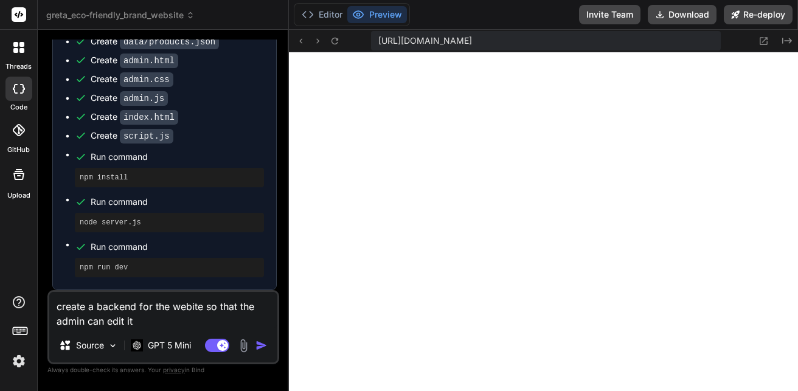
click at [193, 308] on textarea "create a backend for the webite so that the admin can edit it" at bounding box center [163, 310] width 228 height 37
click at [190, 306] on textarea "create a backend for the webite so that the admin can edit it" at bounding box center [163, 310] width 228 height 37
click at [173, 306] on textarea "create a backend for the website so that the admin can edit it" at bounding box center [163, 310] width 228 height 37
click at [259, 340] on img "button" at bounding box center [262, 345] width 12 height 12
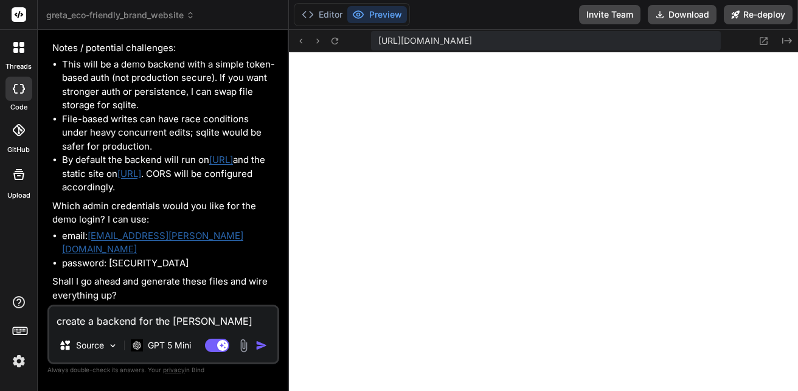
scroll to position [3690, 0]
click at [186, 316] on textarea "create a backend for the [PERSON_NAME] website so that the admin can edit it" at bounding box center [163, 318] width 228 height 22
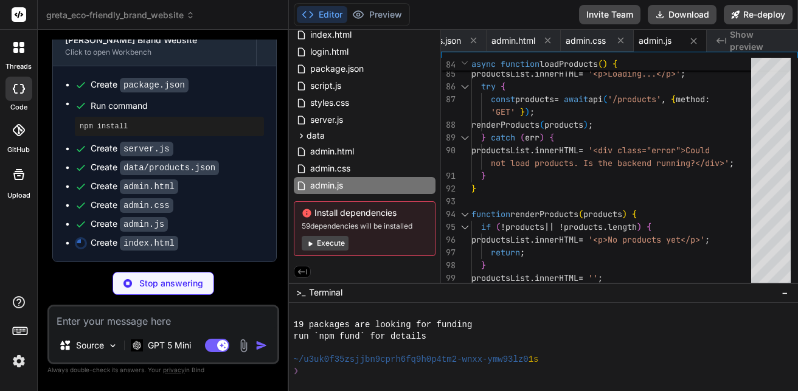
scroll to position [4170, 0]
click at [568, 37] on span "admin.css" at bounding box center [586, 41] width 40 height 12
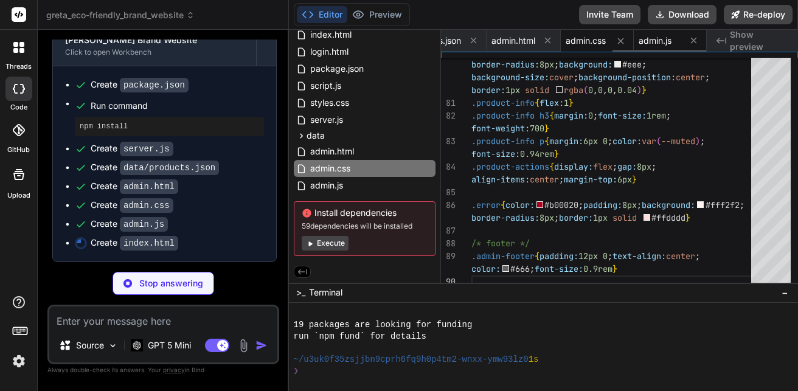
click at [645, 33] on div "admin.js" at bounding box center [670, 41] width 73 height 22
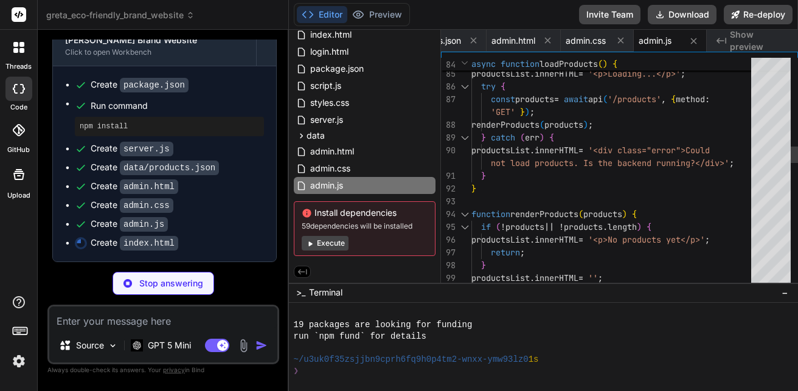
click at [465, 179] on div "91" at bounding box center [456, 176] width 30 height 13
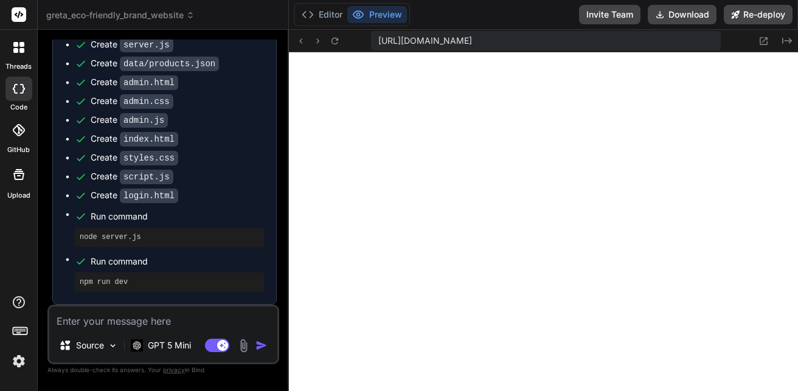
scroll to position [4274, 0]
click at [366, 18] on button "Preview" at bounding box center [377, 14] width 60 height 17
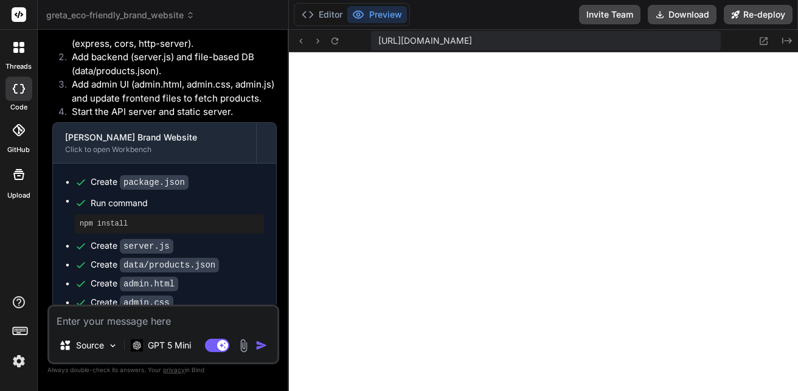
scroll to position [3970, 0]
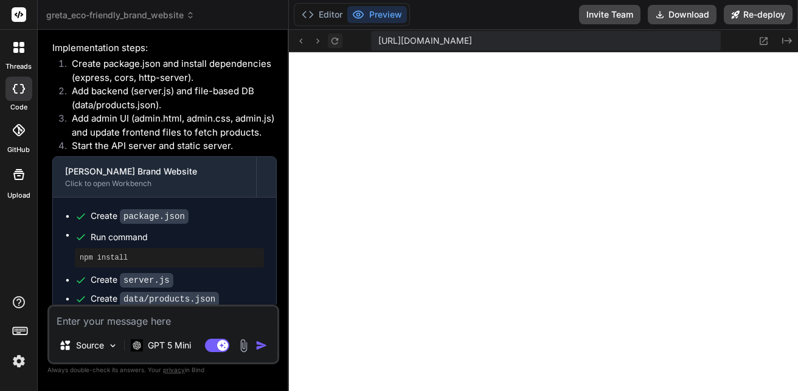
click at [333, 45] on icon at bounding box center [335, 41] width 10 height 10
click at [333, 19] on button "Editor" at bounding box center [322, 14] width 50 height 17
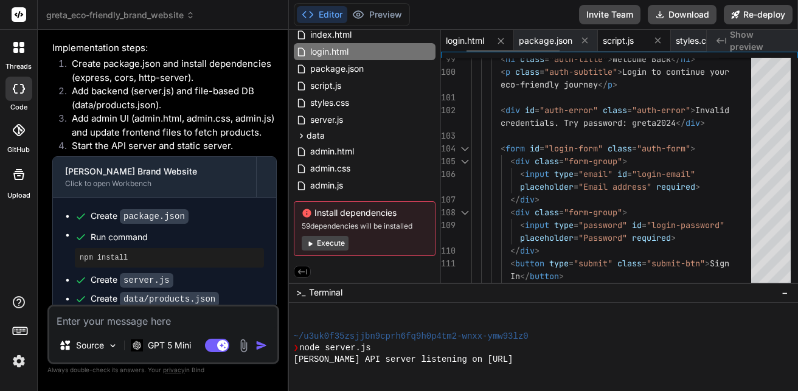
click at [611, 44] on span "script.js" at bounding box center [618, 41] width 31 height 12
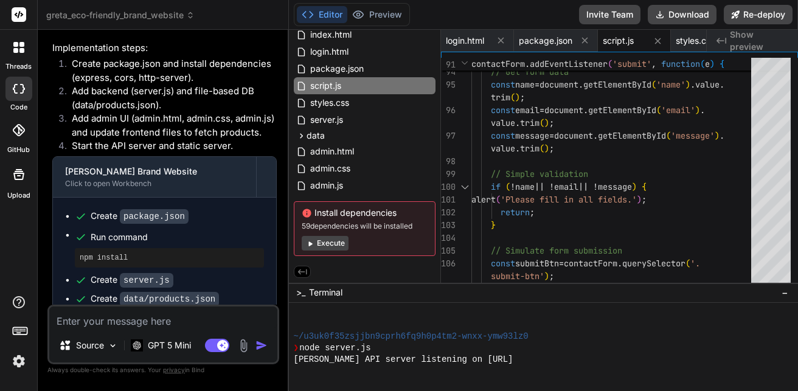
click at [386, 0] on div "Editor Preview Invite Team Download Re-deploy" at bounding box center [544, 15] width 510 height 30
click at [385, 5] on div "Editor Preview" at bounding box center [352, 14] width 116 height 23
click at [382, 16] on button "Preview" at bounding box center [377, 14] width 60 height 17
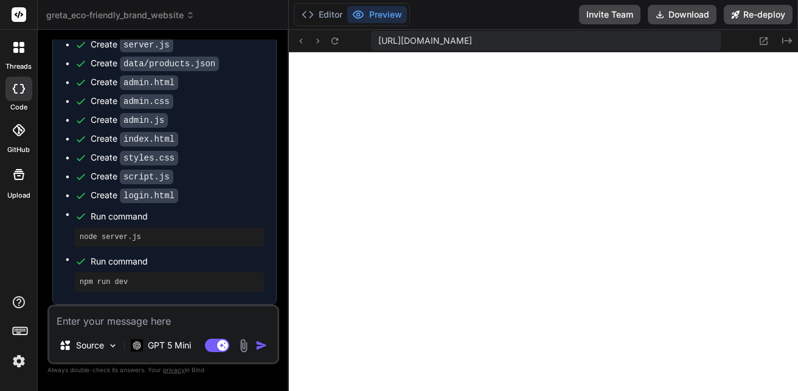
scroll to position [4274, 0]
click at [120, 244] on div "node server.js" at bounding box center [169, 237] width 189 height 19
click at [124, 232] on pre "node server.js" at bounding box center [169, 237] width 179 height 10
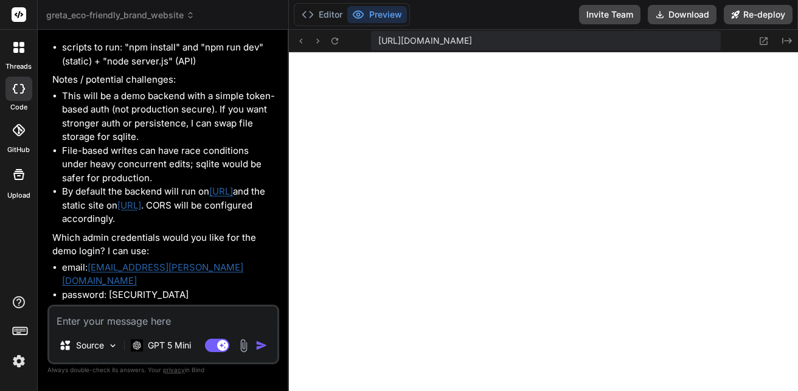
scroll to position [3544, 0]
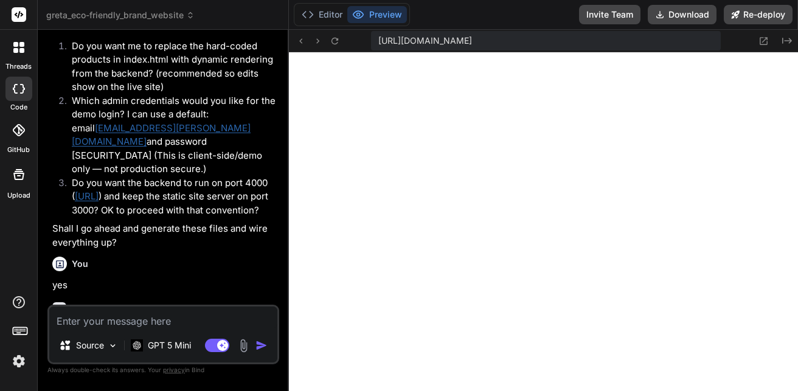
click at [242, 26] on div "greta_eco-friendly_brand_website Created with Pixso. Bind AI Web Search Created…" at bounding box center [163, 195] width 251 height 391
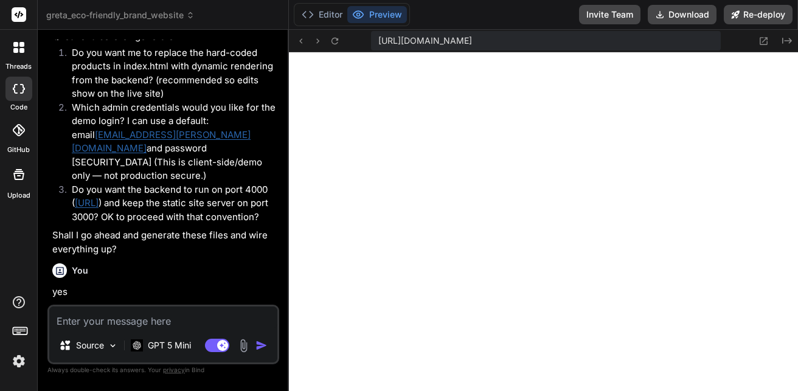
click at [211, 183] on li "Which admin credentials would you like for the demo login? I can use a default:…" at bounding box center [169, 142] width 215 height 82
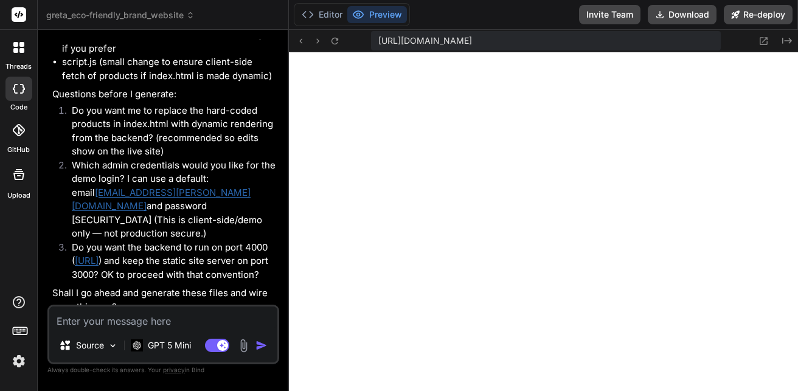
scroll to position [2443, 0]
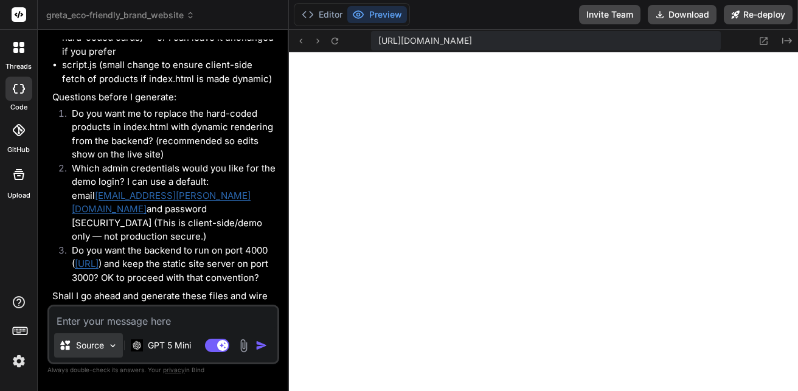
click at [84, 352] on div "Source" at bounding box center [88, 345] width 69 height 24
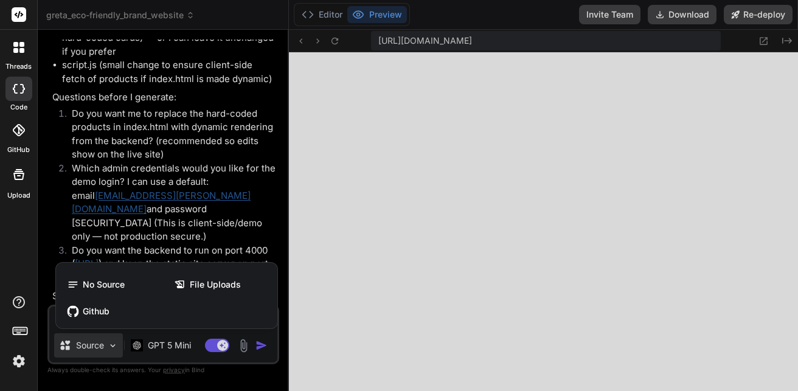
click at [83, 352] on div at bounding box center [399, 195] width 798 height 391
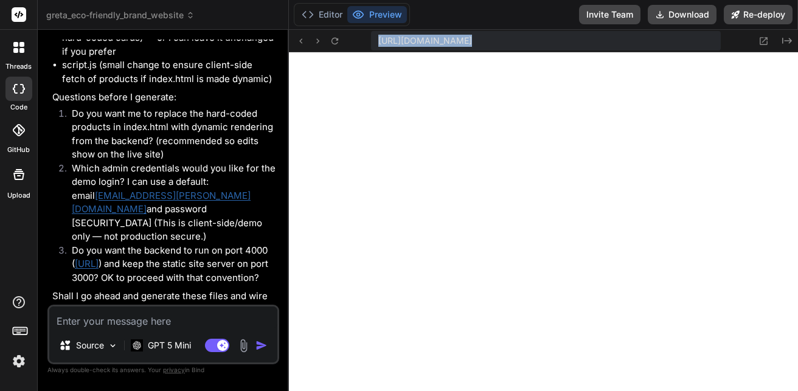
click at [425, 41] on span "[URL][DOMAIN_NAME]" at bounding box center [425, 41] width 94 height 12
